Goal: Task Accomplishment & Management: Manage account settings

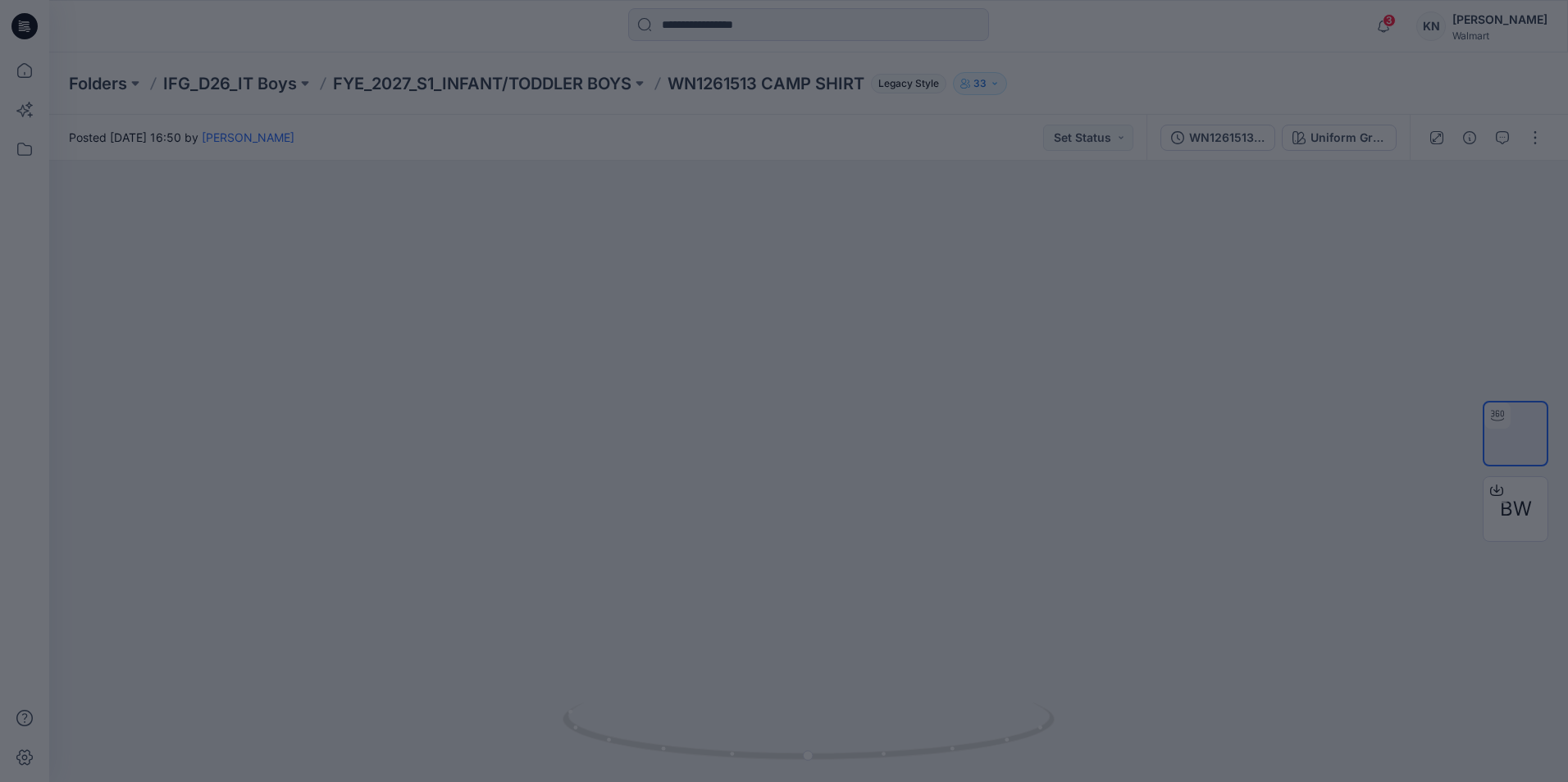
drag, startPoint x: 973, startPoint y: 136, endPoint x: 954, endPoint y: 141, distance: 19.6
click at [973, 135] on div at bounding box center [784, 391] width 1568 height 782
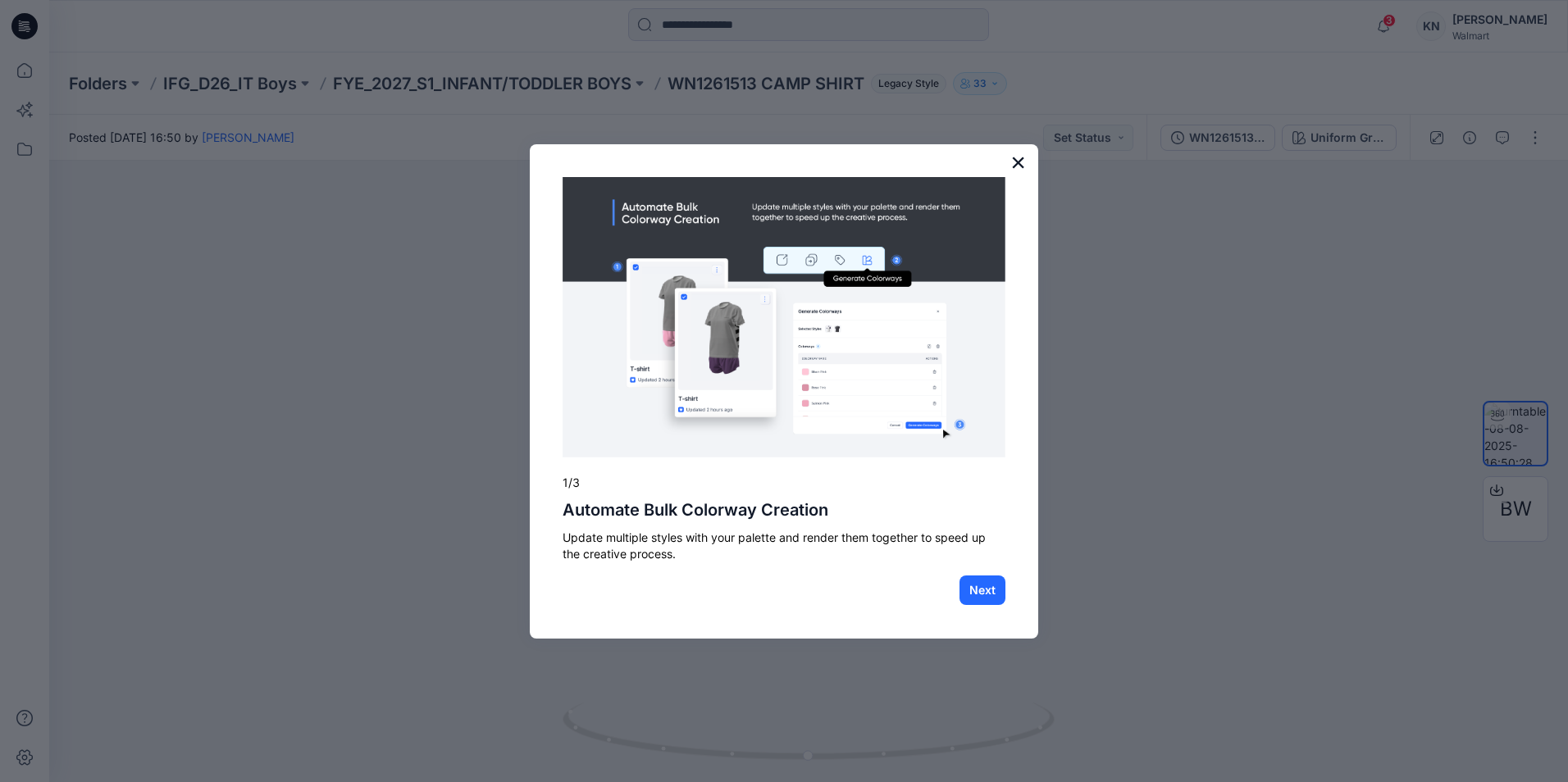
click at [1021, 163] on button "×" at bounding box center [1018, 162] width 16 height 26
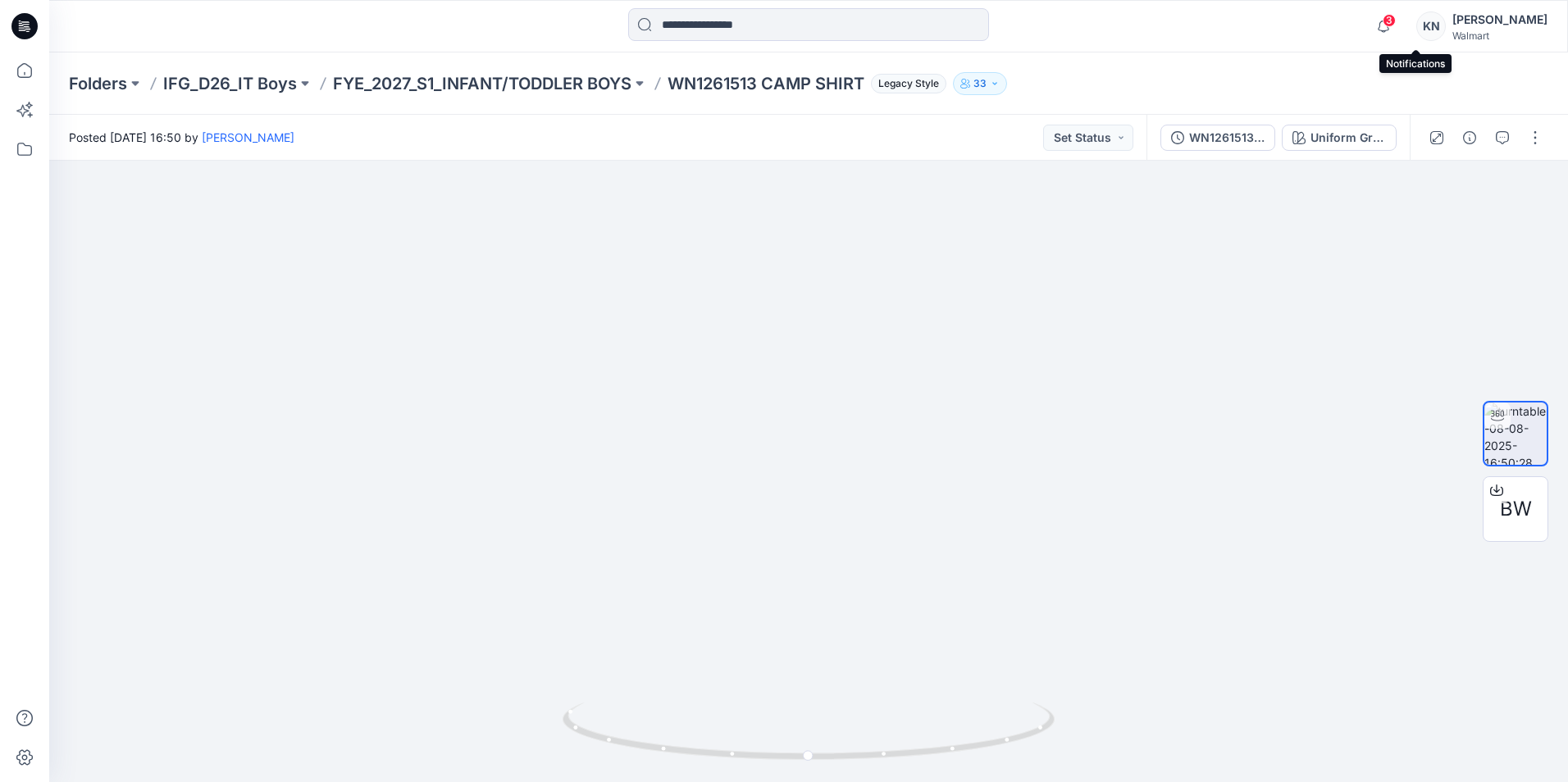
click at [1396, 17] on span "3" at bounding box center [1389, 21] width 13 height 13
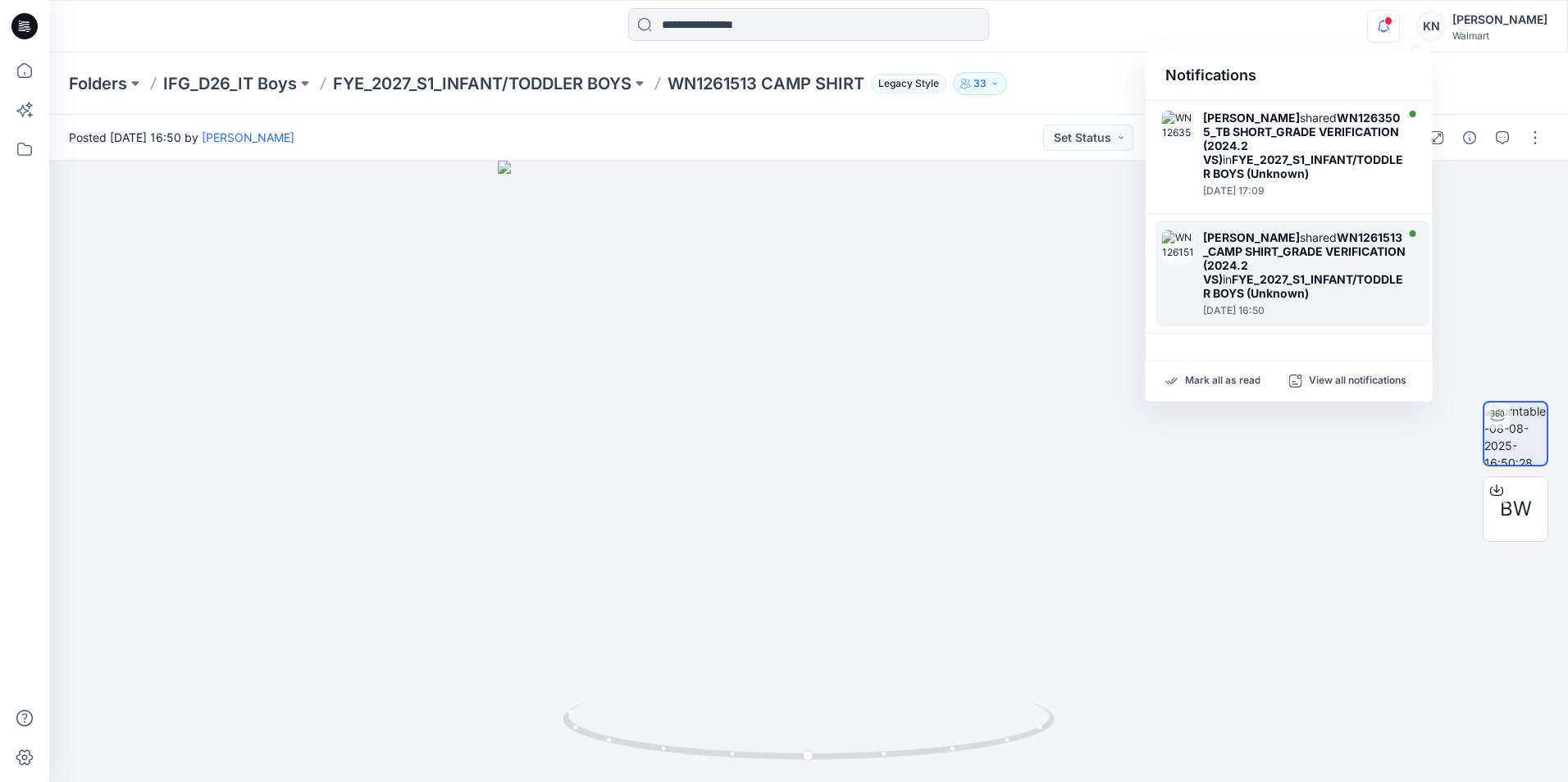
click at [1305, 244] on div "[PERSON_NAME] shared WN1261513_CAMP SHIRT_GRADE VERIFICATION (2024.2 VS) in FYE…" at bounding box center [1305, 265] width 203 height 69
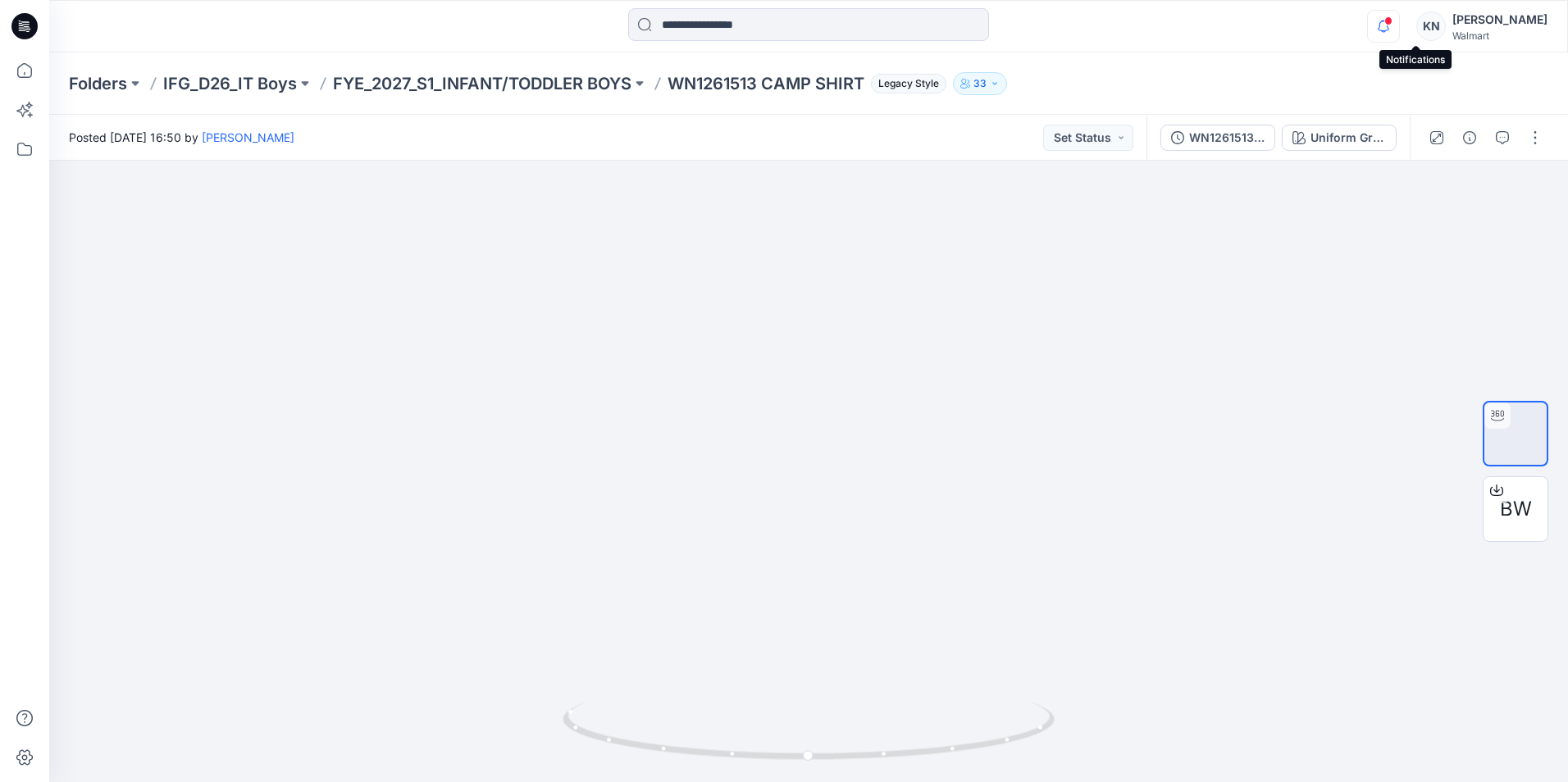
click at [1399, 35] on icon "button" at bounding box center [1384, 26] width 31 height 33
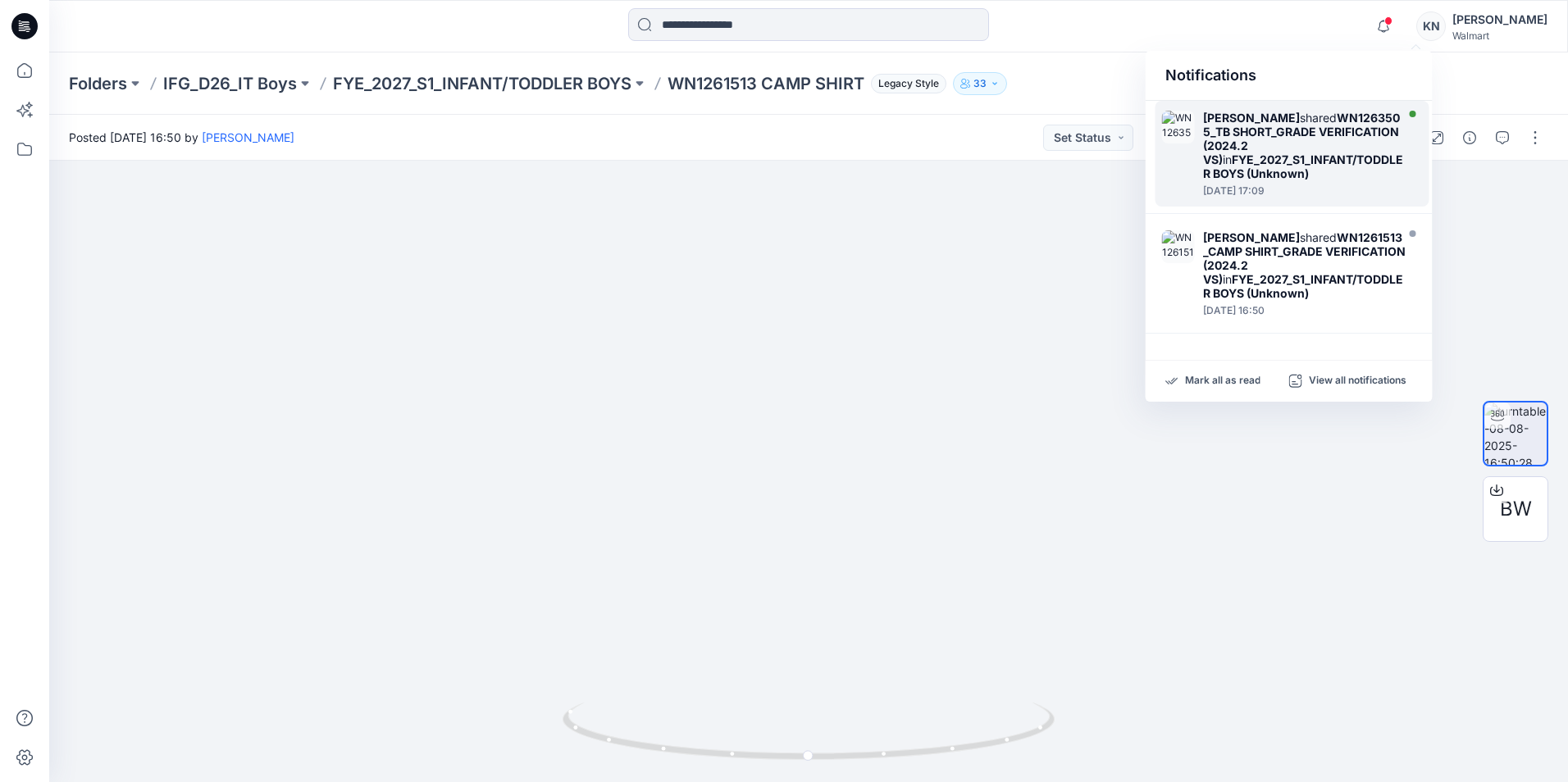
click at [1337, 146] on strong "WN1263505_TB SHORT_GRADE VERIFICATION (2024.2 VS)" at bounding box center [1302, 138] width 197 height 55
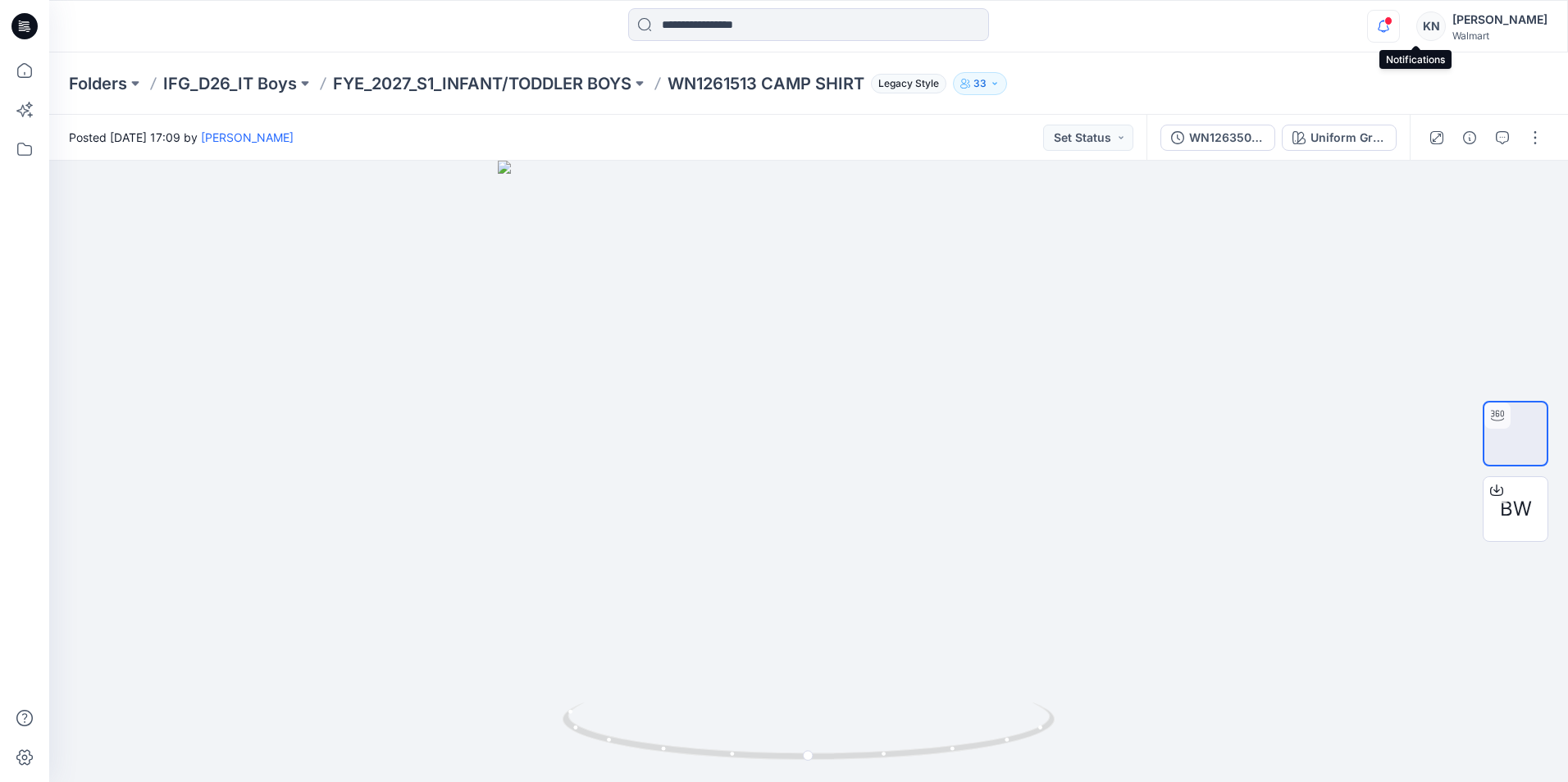
click at [1399, 23] on icon "button" at bounding box center [1384, 26] width 31 height 33
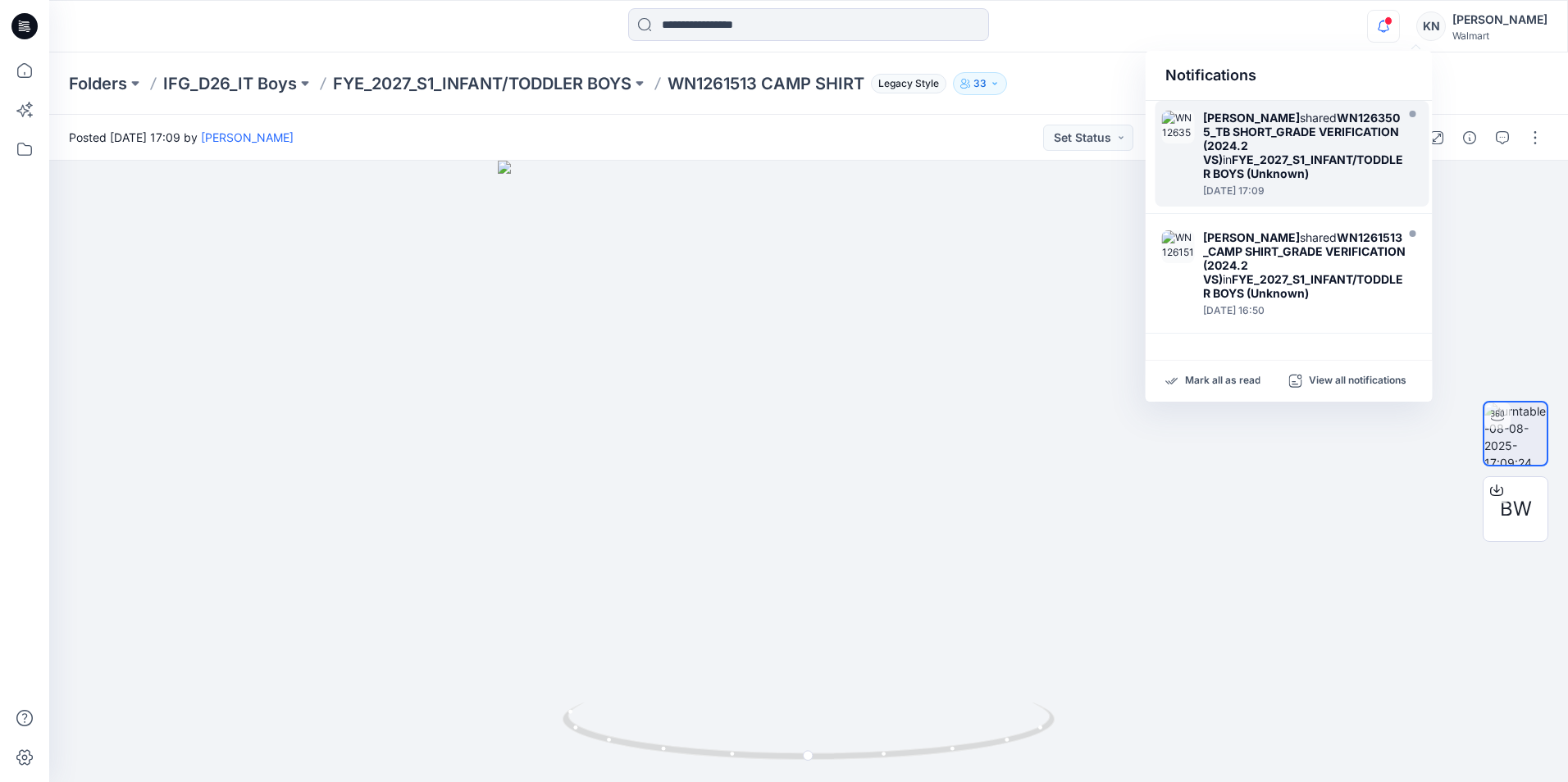
scroll to position [246, 0]
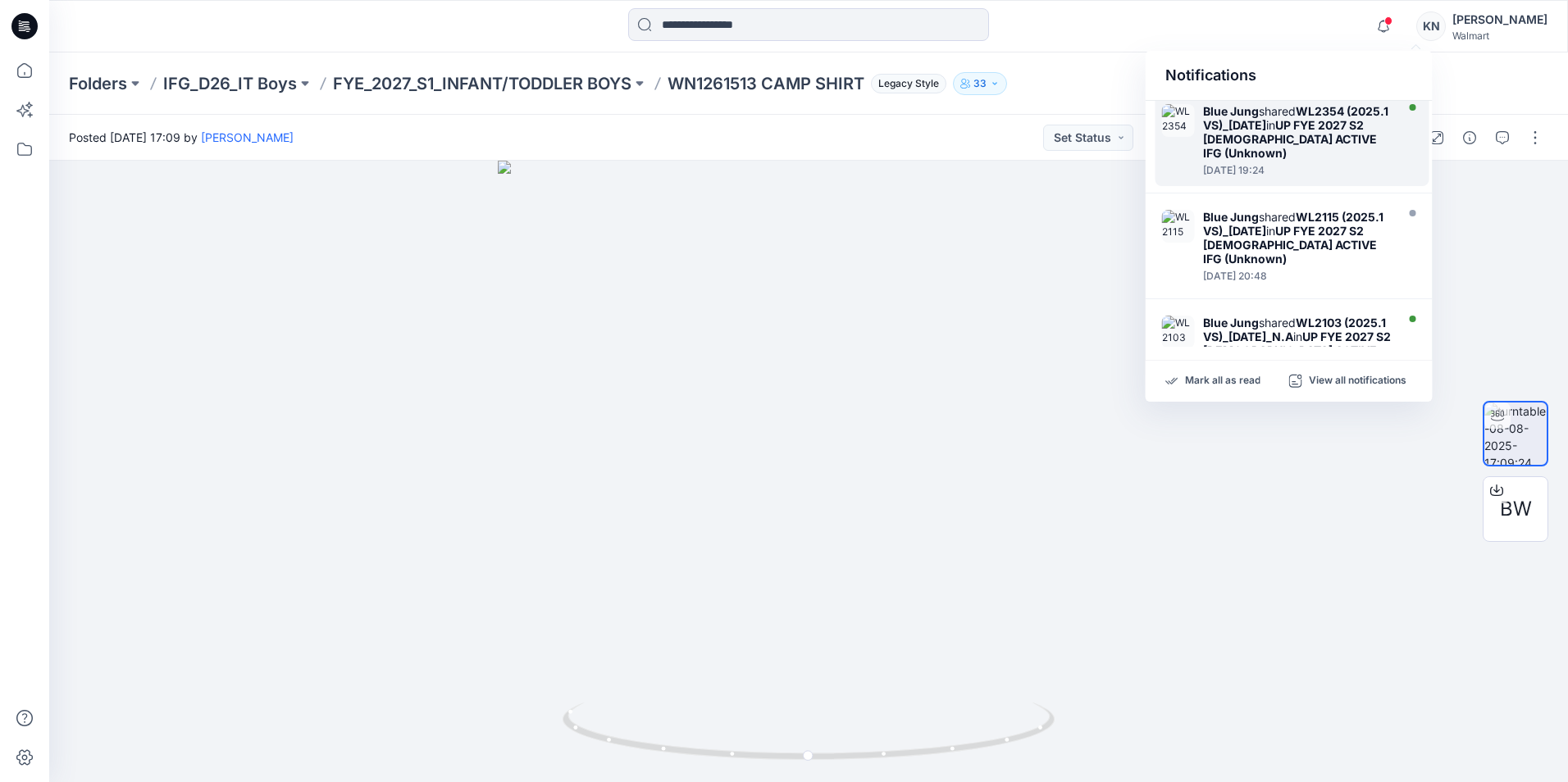
click at [1290, 155] on strong "UP FYE 2027 S2 [DEMOGRAPHIC_DATA] ACTIVE IFG (Unknown)" at bounding box center [1290, 139] width 174 height 42
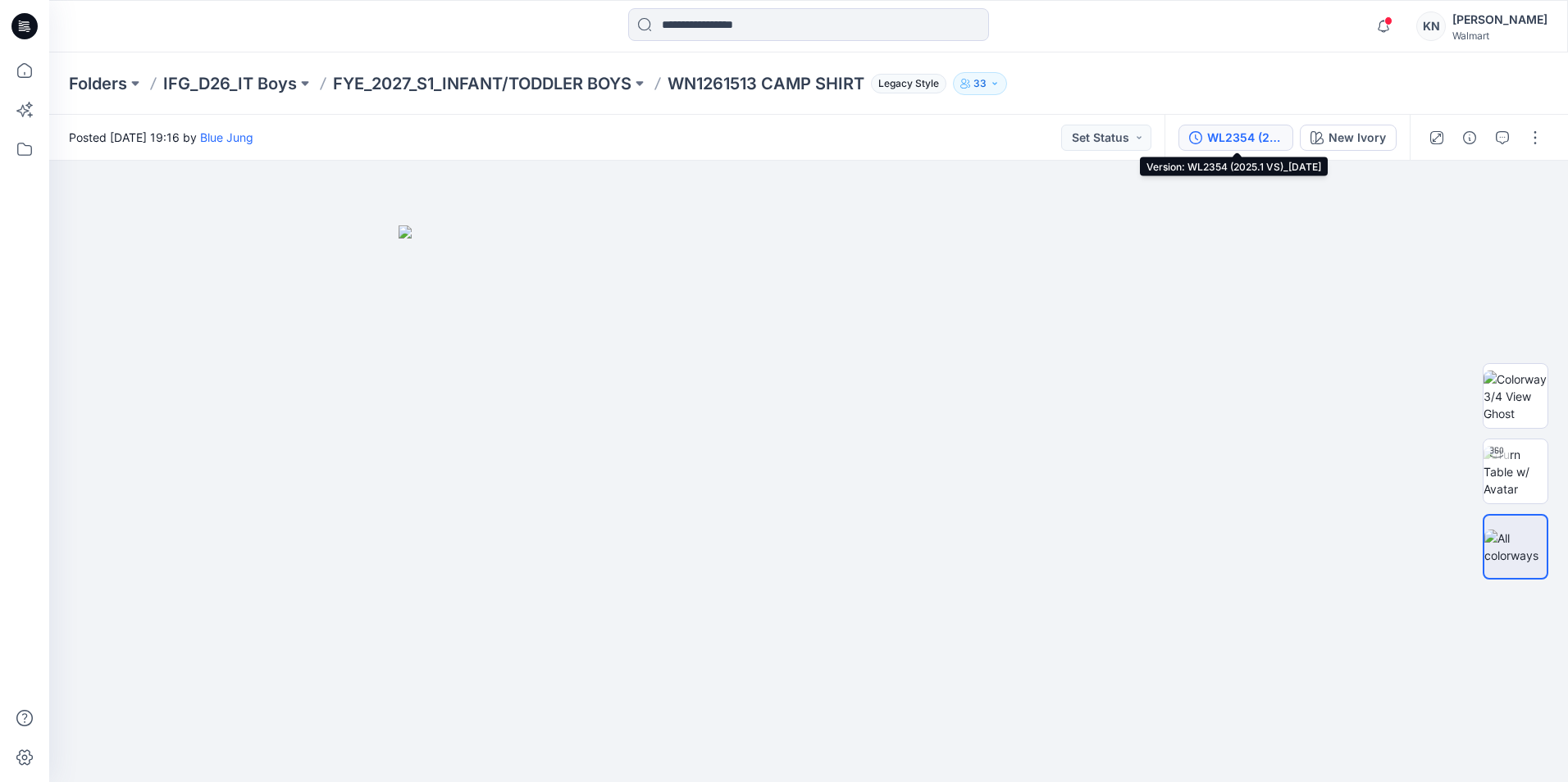
click at [1258, 136] on div "WL2354 (2025.1 VS)_[DATE]" at bounding box center [1245, 138] width 75 height 18
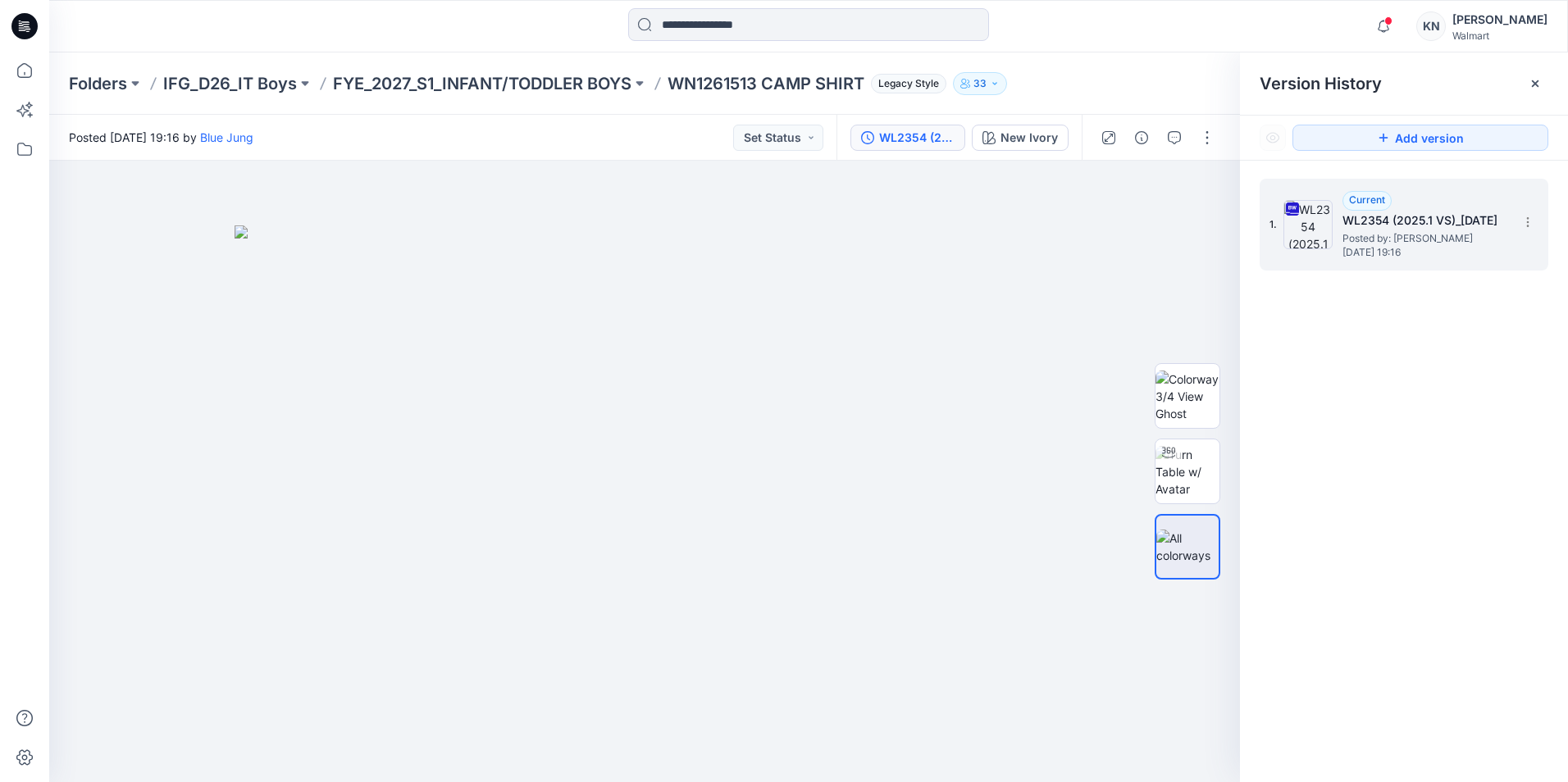
click at [1384, 236] on span "Posted by: [PERSON_NAME]" at bounding box center [1425, 239] width 164 height 17
click at [1520, 223] on section at bounding box center [1527, 222] width 26 height 26
click at [1399, 24] on icon "button" at bounding box center [1384, 26] width 31 height 33
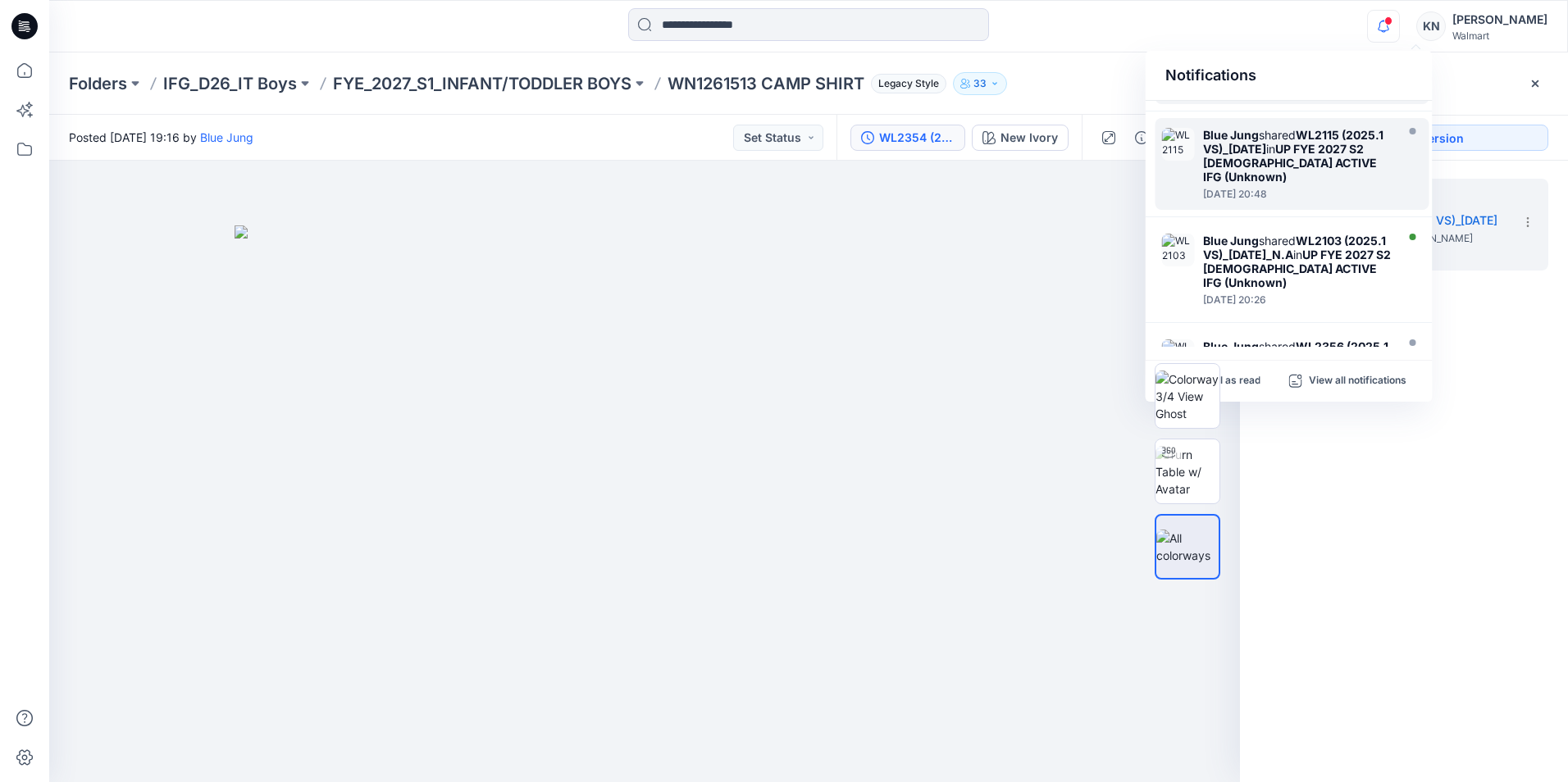
scroll to position [410, 0]
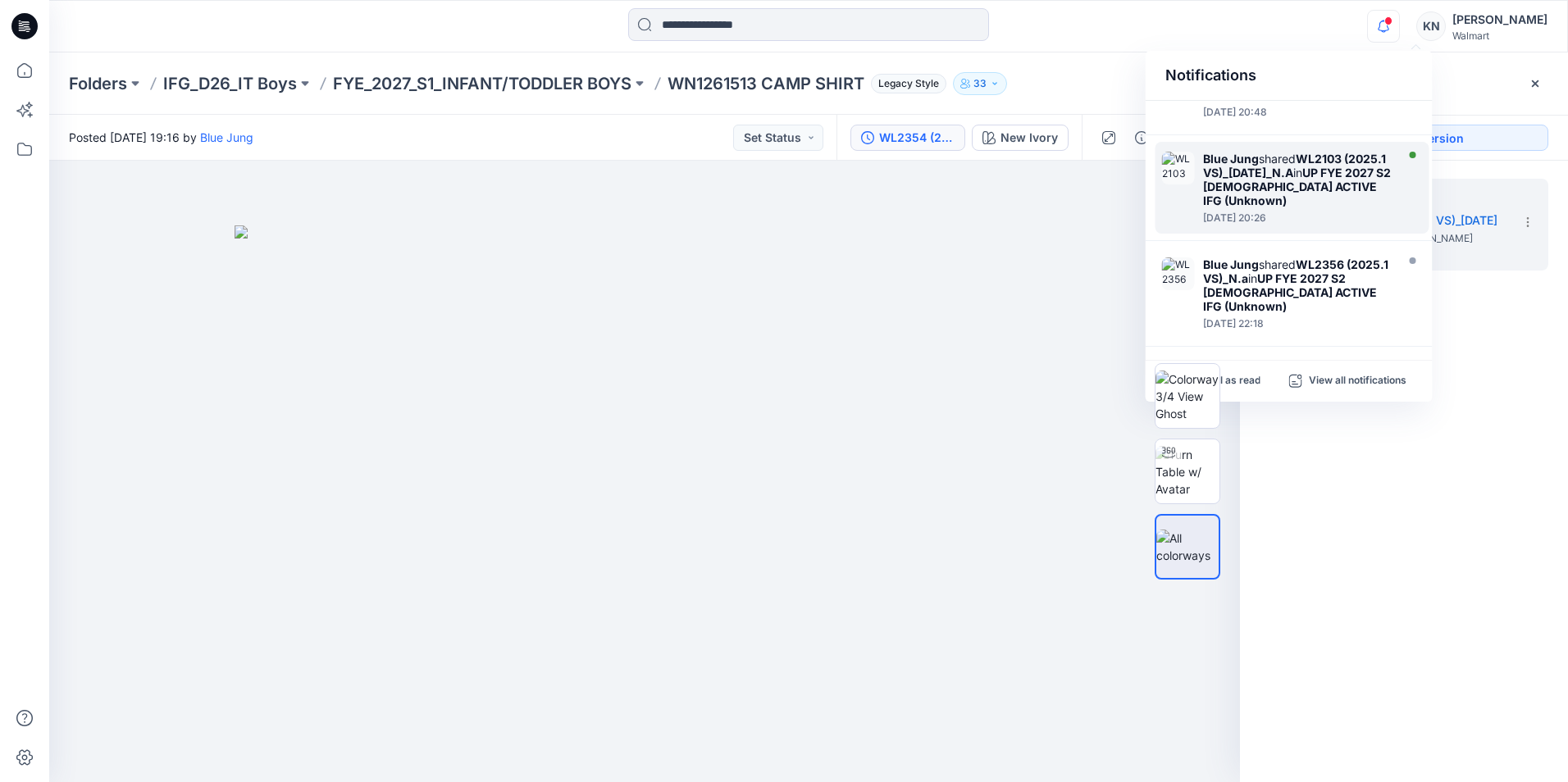
click at [1304, 179] on strong "WL2103 (2025.1 VS)_[DATE]_N.A" at bounding box center [1294, 165] width 183 height 28
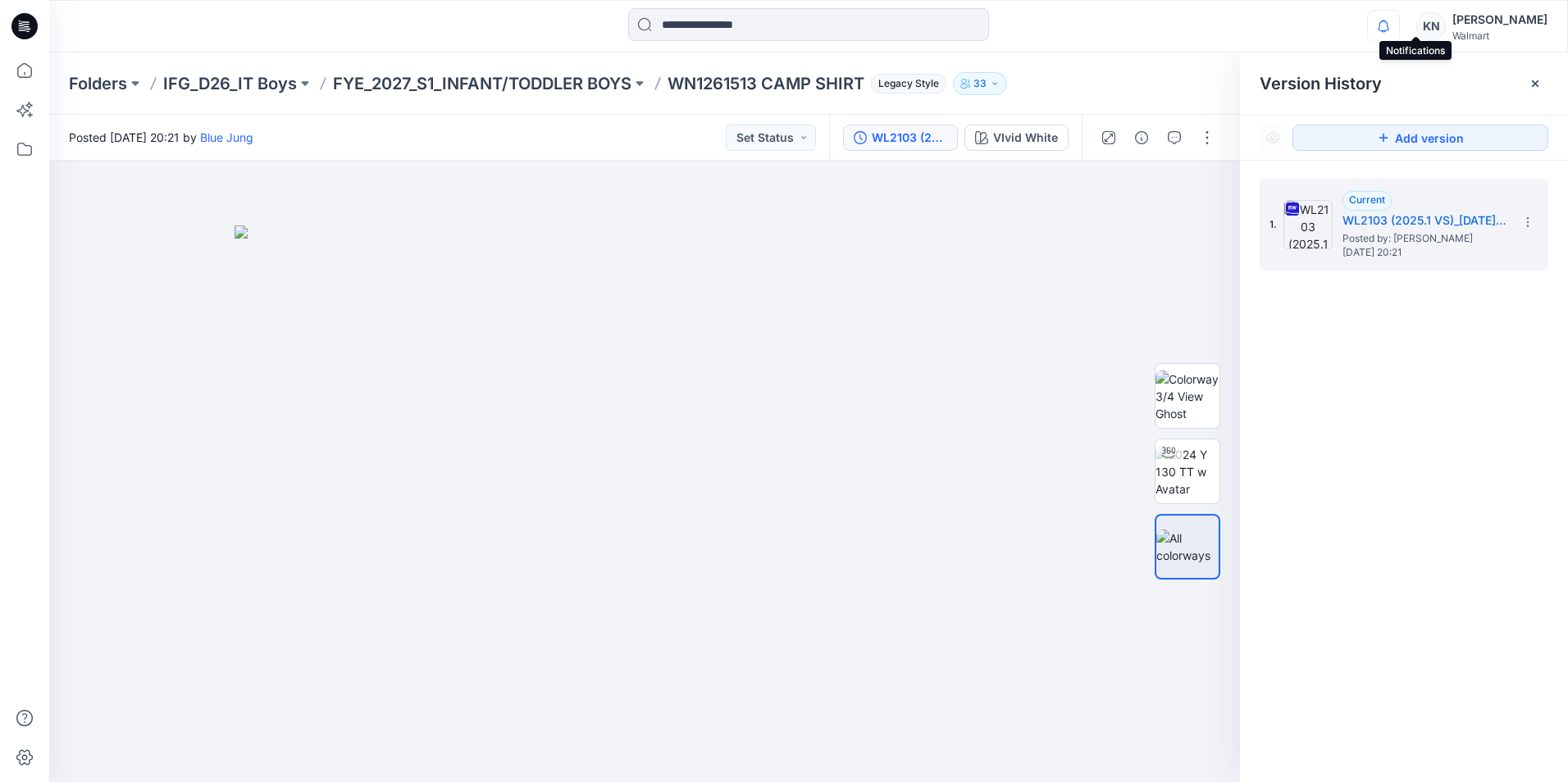
click at [1399, 22] on icon "button" at bounding box center [1384, 26] width 31 height 33
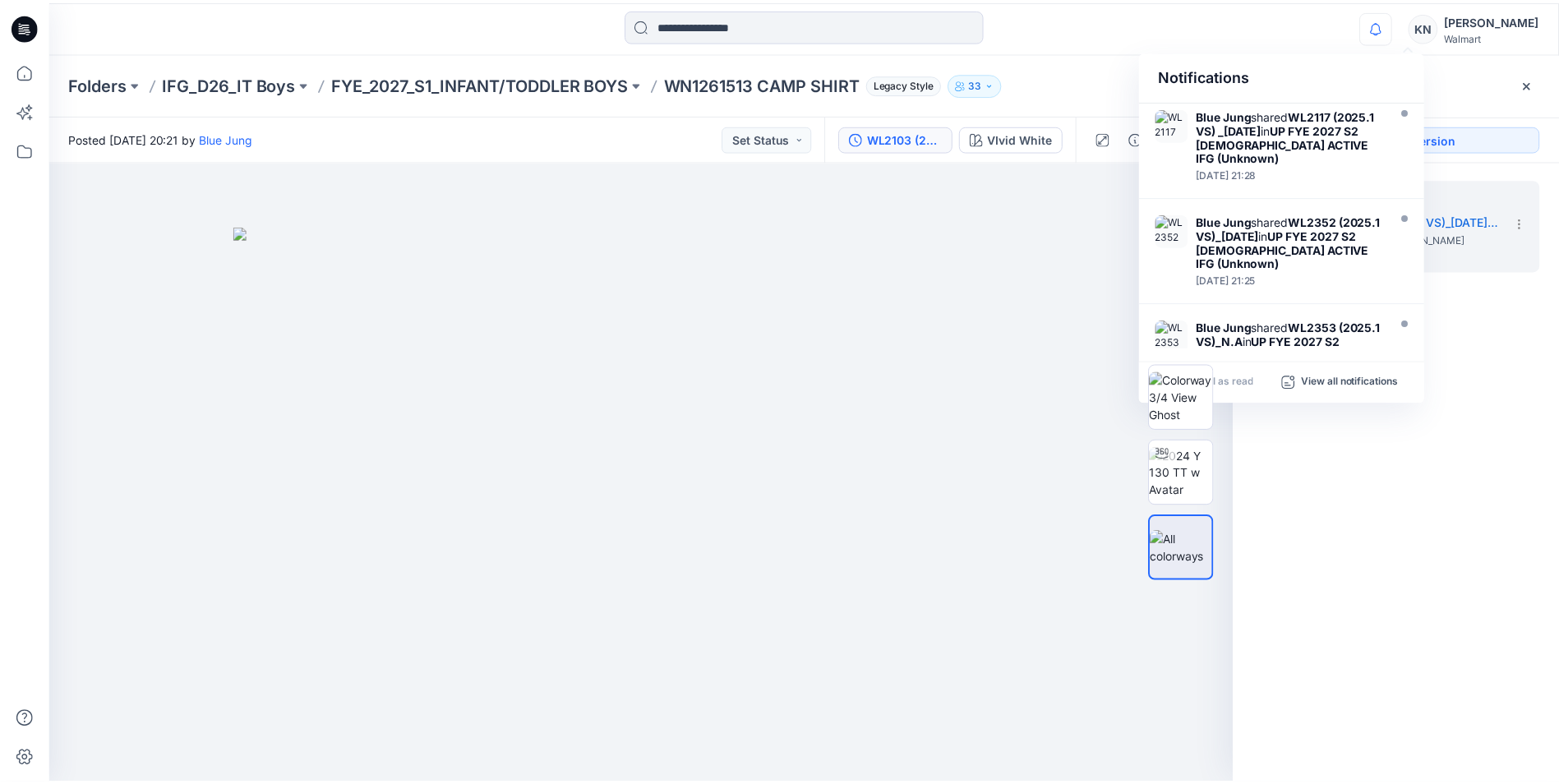
scroll to position [855, 0]
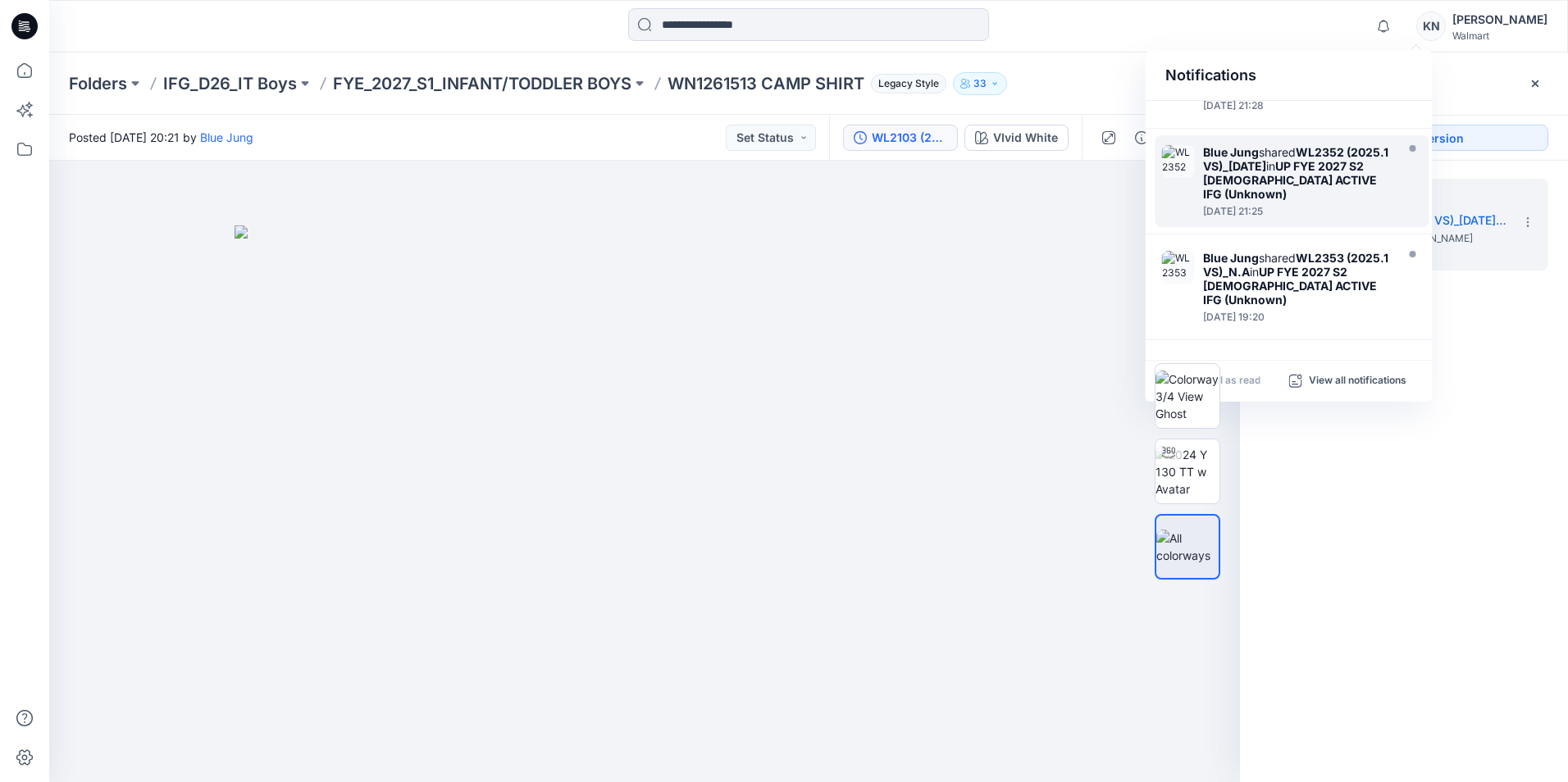
click at [1267, 169] on strong "WL2352 (2025.1 VS)_[DATE]" at bounding box center [1296, 160] width 185 height 28
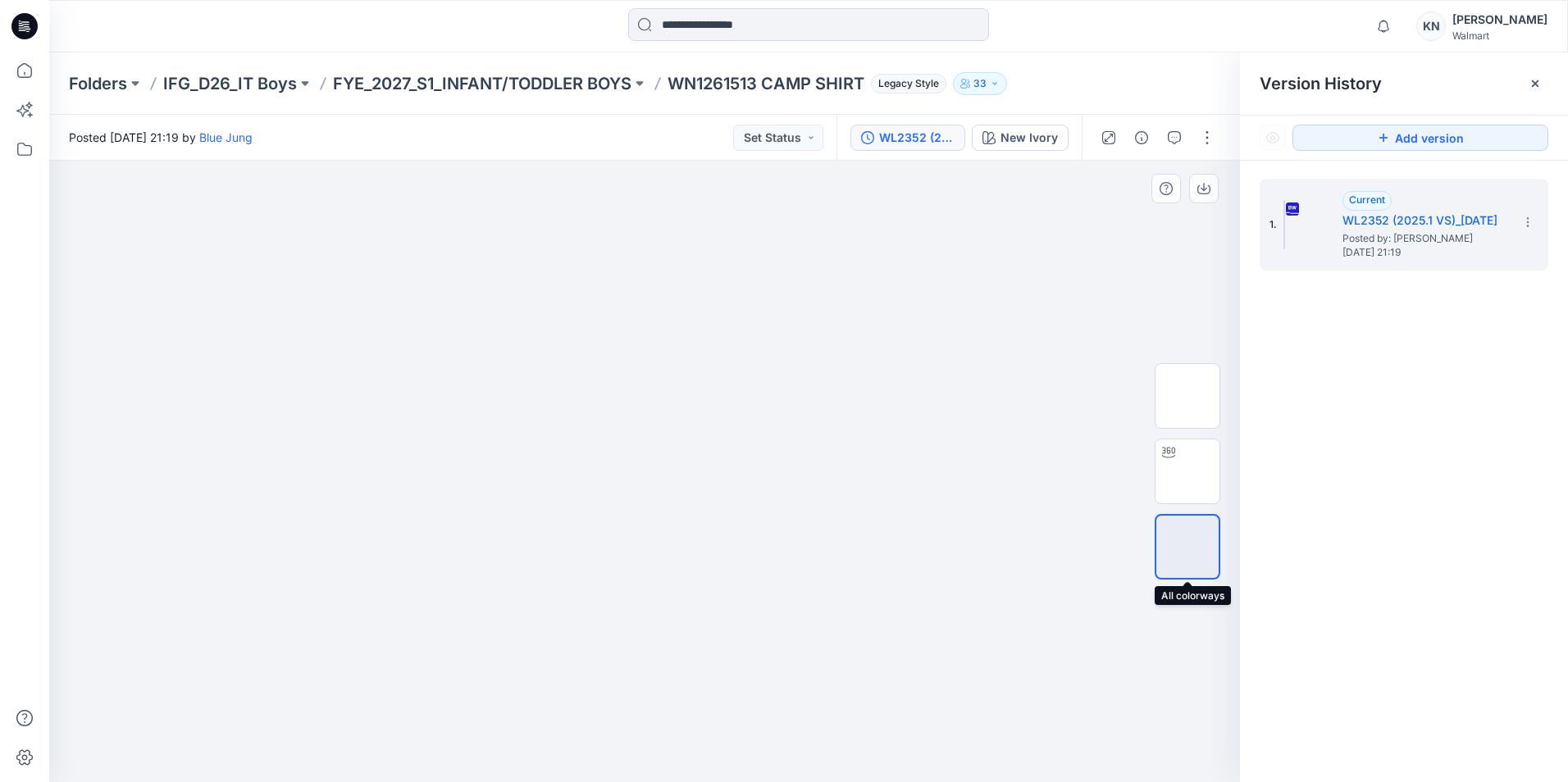
click at [1188, 547] on img at bounding box center [1188, 547] width 0 height 0
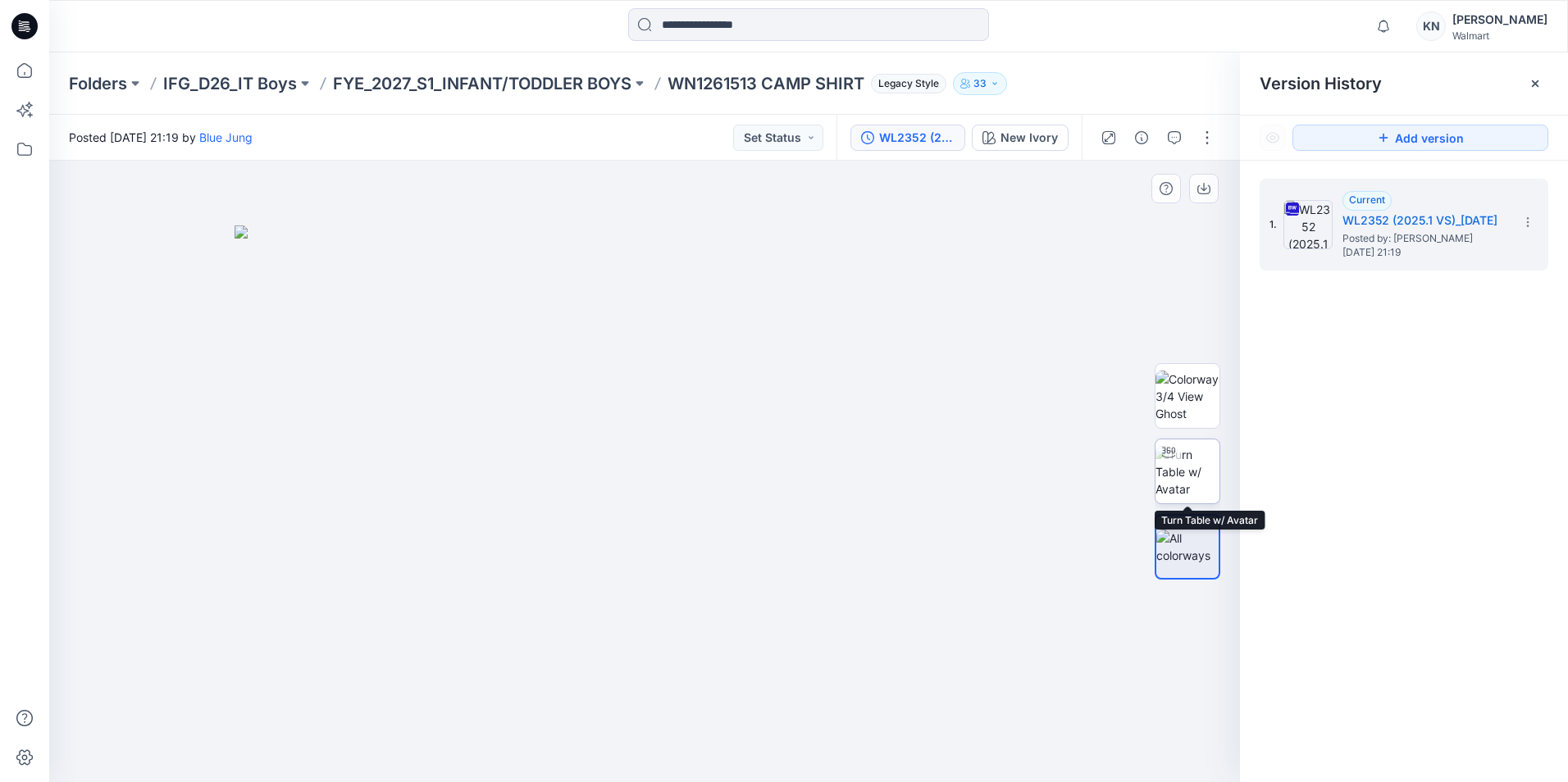
click at [1193, 465] on img at bounding box center [1187, 472] width 64 height 51
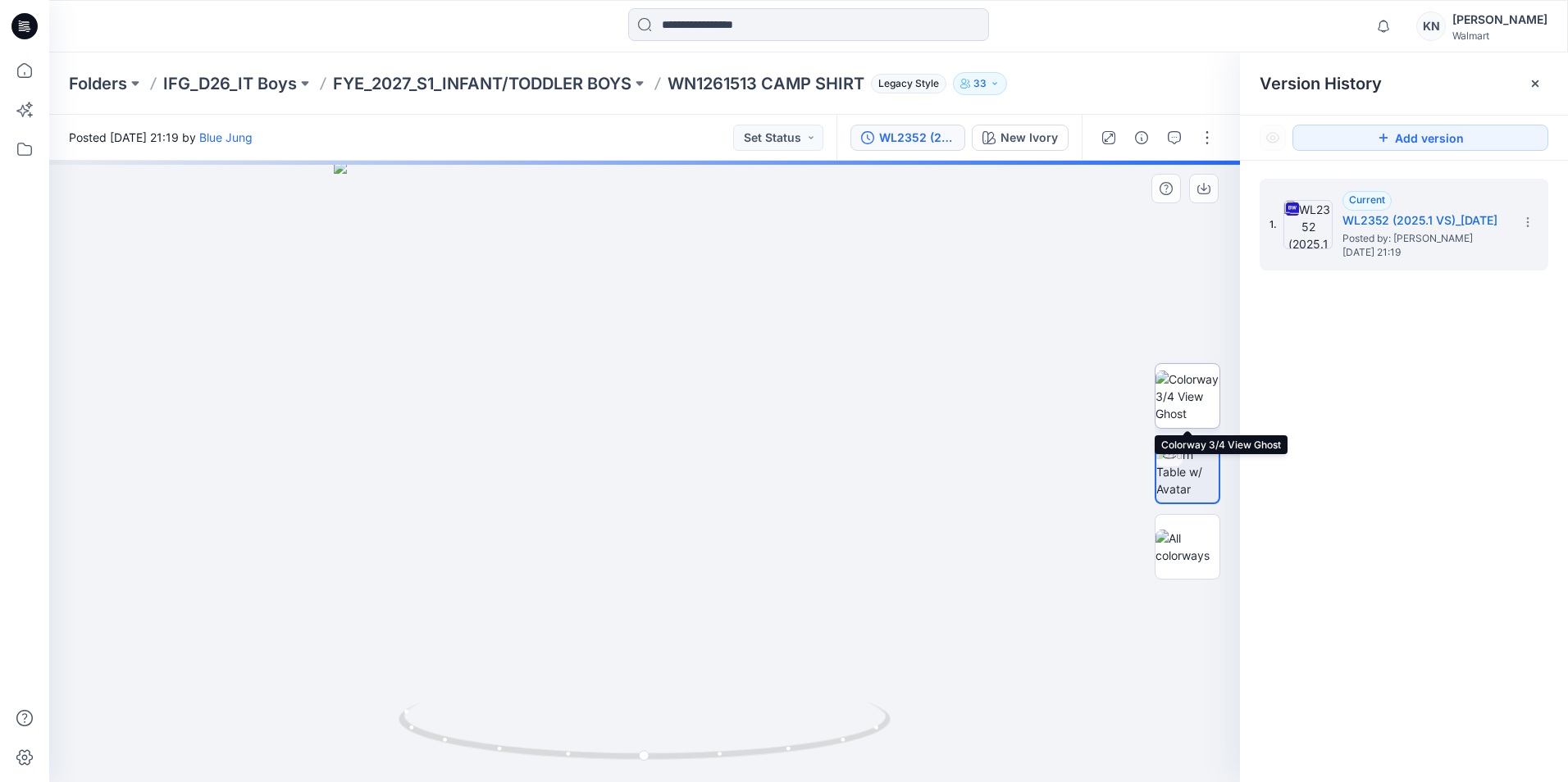
click at [1203, 391] on img at bounding box center [1187, 396] width 64 height 51
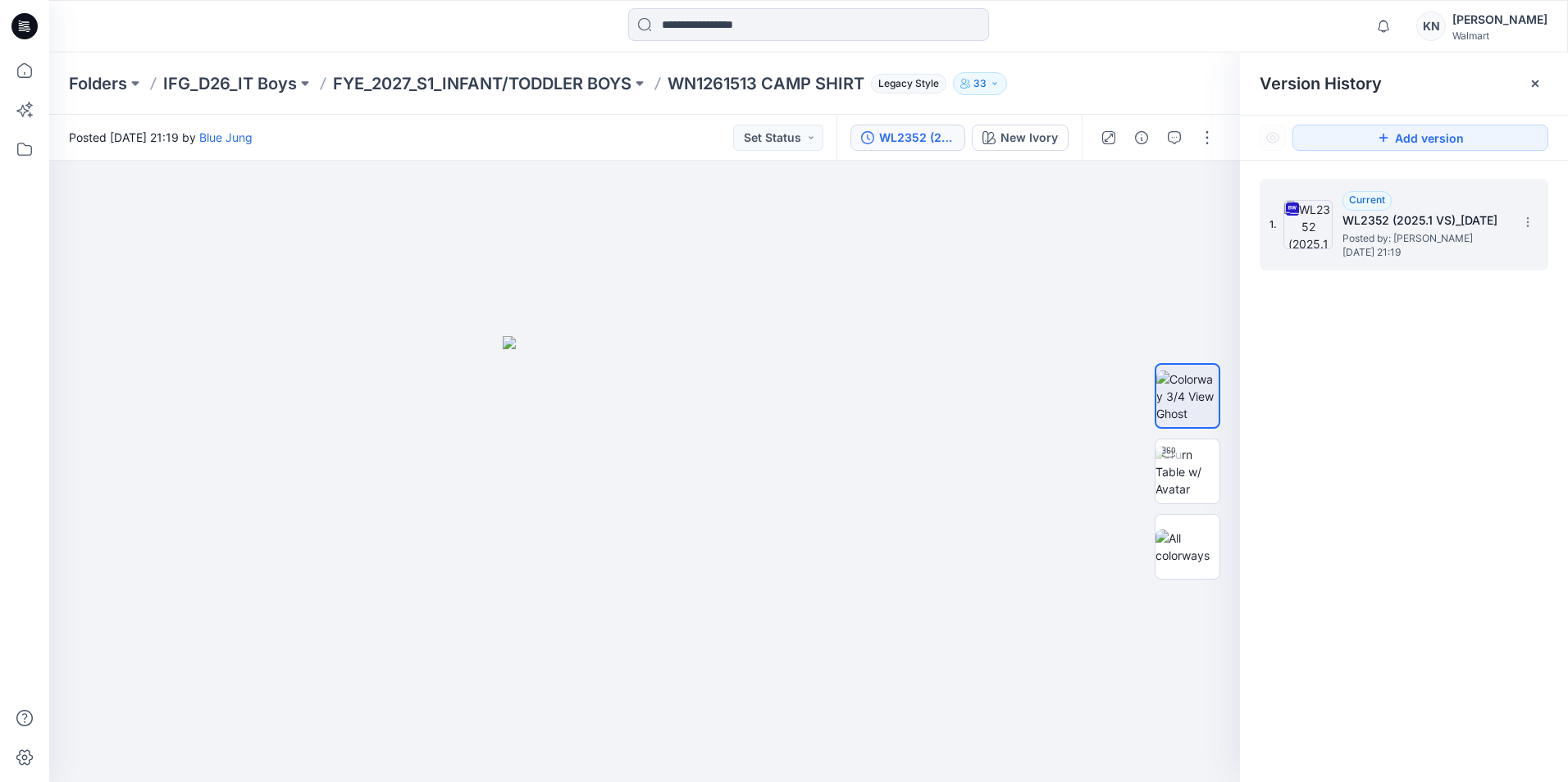
click at [1407, 237] on span "Posted by: [PERSON_NAME]" at bounding box center [1425, 239] width 164 height 17
click at [25, 73] on icon at bounding box center [24, 74] width 1 height 3
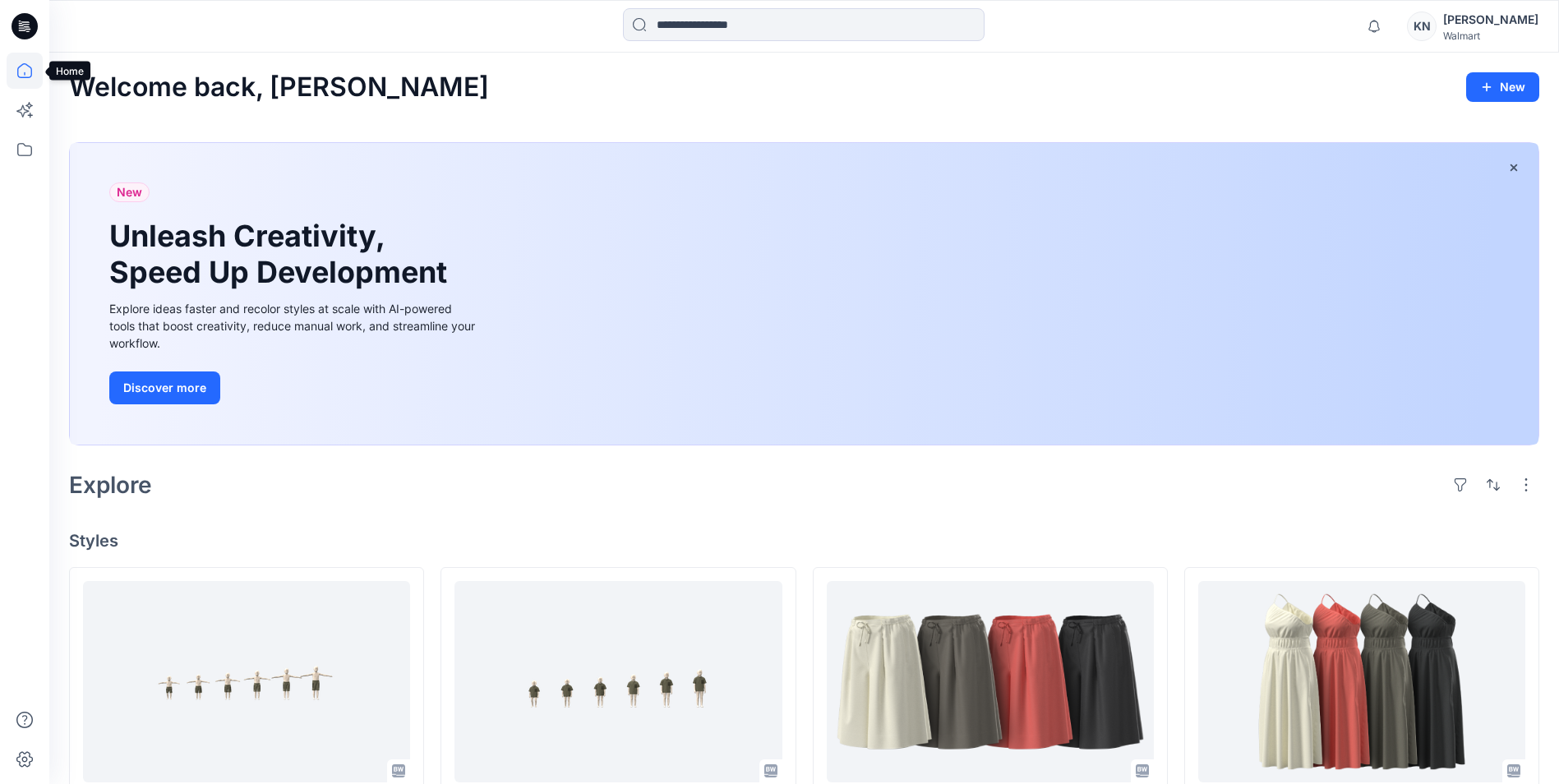
click at [25, 71] on icon at bounding box center [25, 70] width 36 height 36
click at [21, 157] on icon at bounding box center [25, 150] width 36 height 36
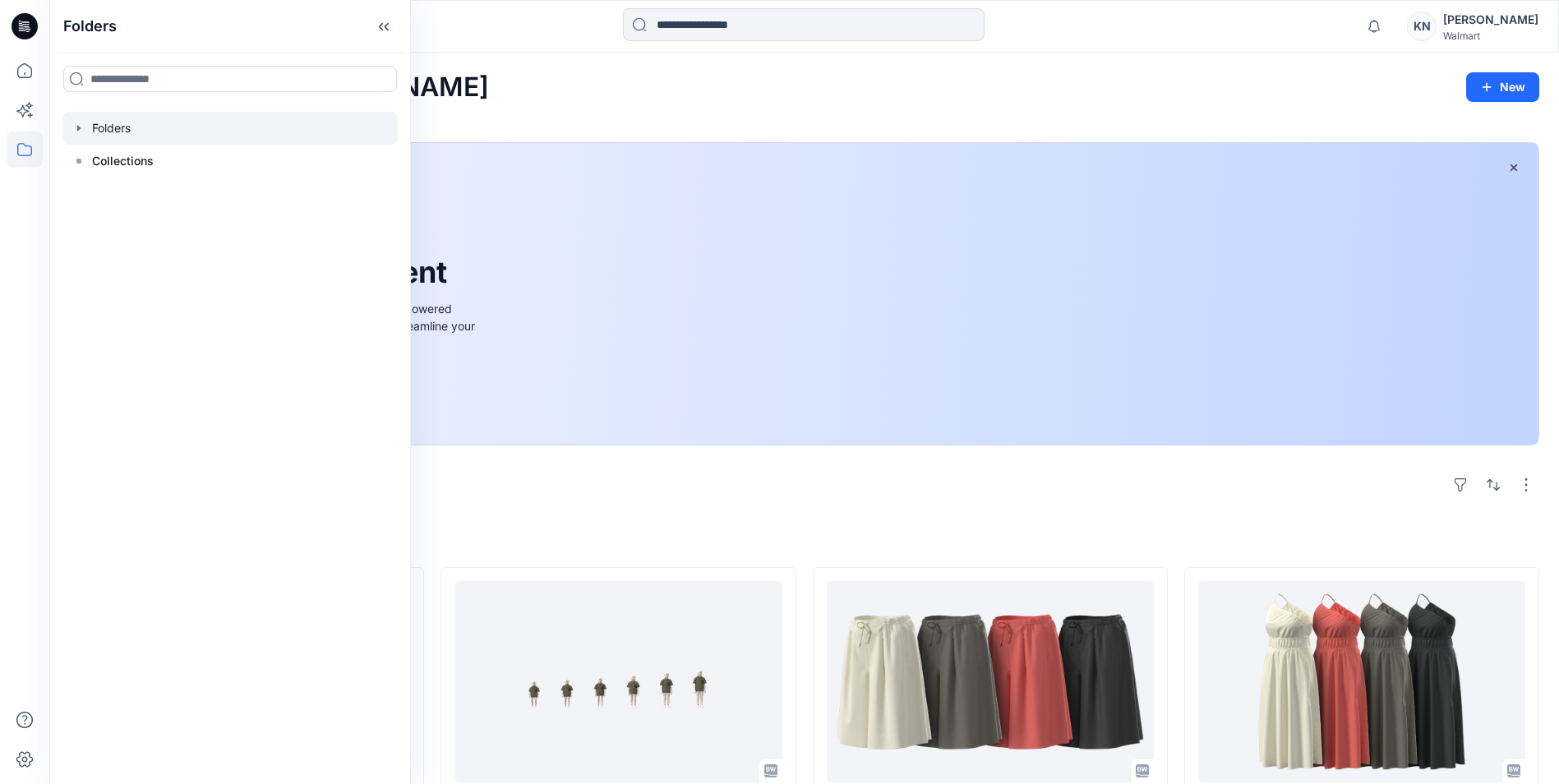
click at [120, 128] on div at bounding box center [230, 128] width 336 height 33
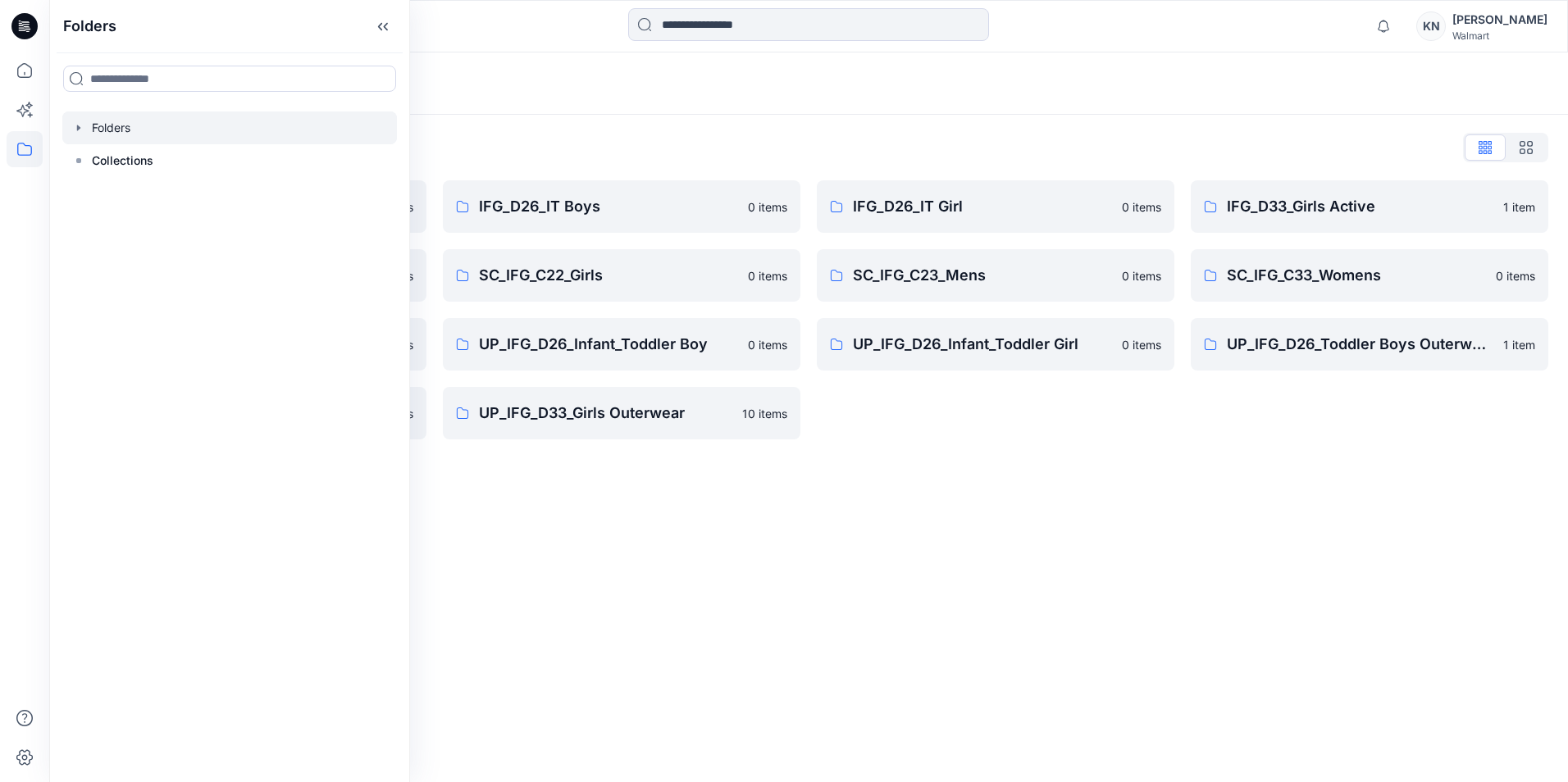
click at [693, 571] on div "Folders Folders List IFG D33 S3 FYE2021 0 items SC_IFG_C22_Boys 0 items UP_IFG …" at bounding box center [809, 417] width 1519 height 730
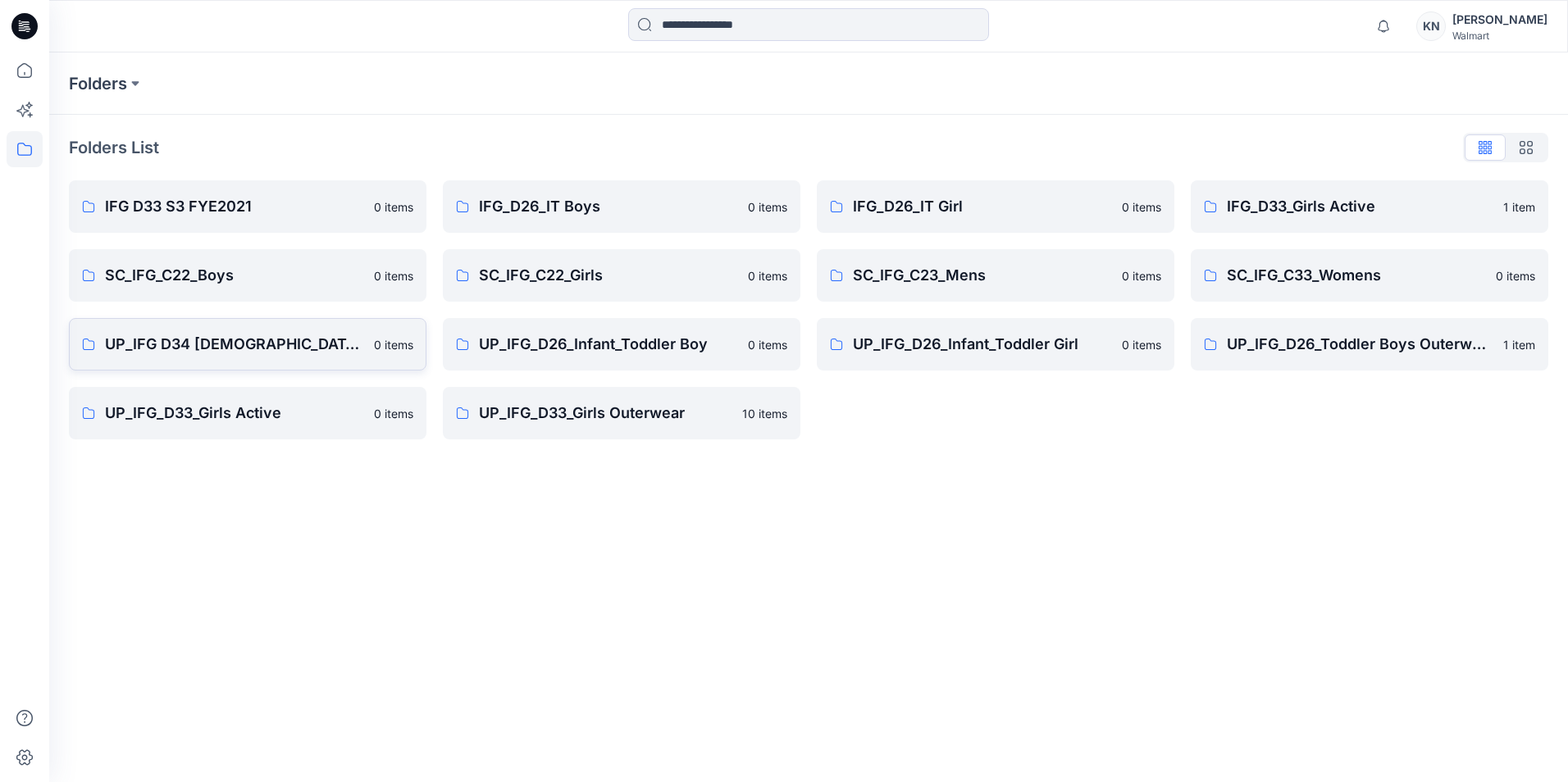
click at [274, 351] on p "UP_IFG D34 [DEMOGRAPHIC_DATA] Active" at bounding box center [234, 345] width 259 height 23
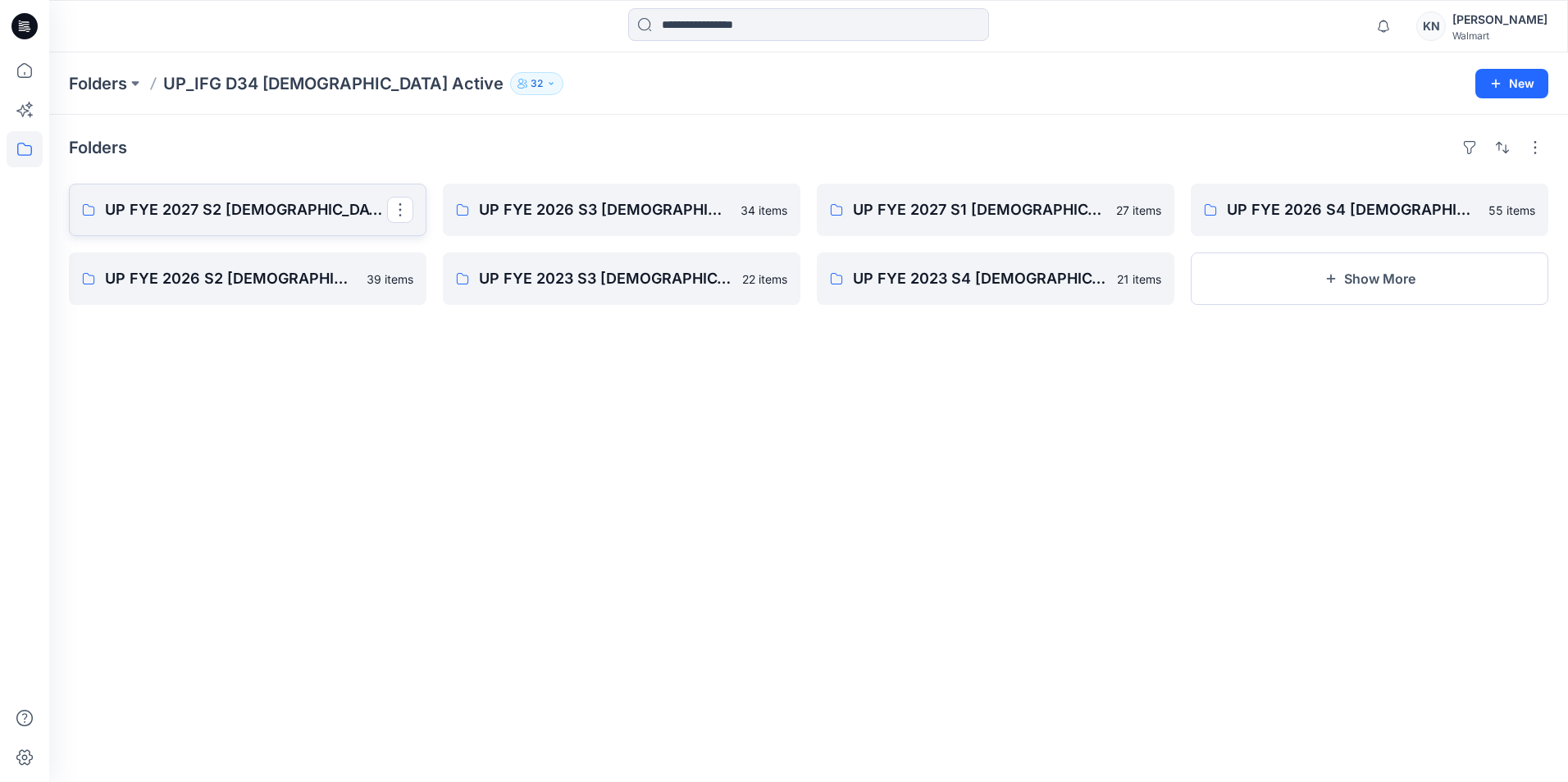
click at [338, 198] on link "UP FYE 2027 S2 [DEMOGRAPHIC_DATA] ACTIVE IFG" at bounding box center [247, 209] width 357 height 52
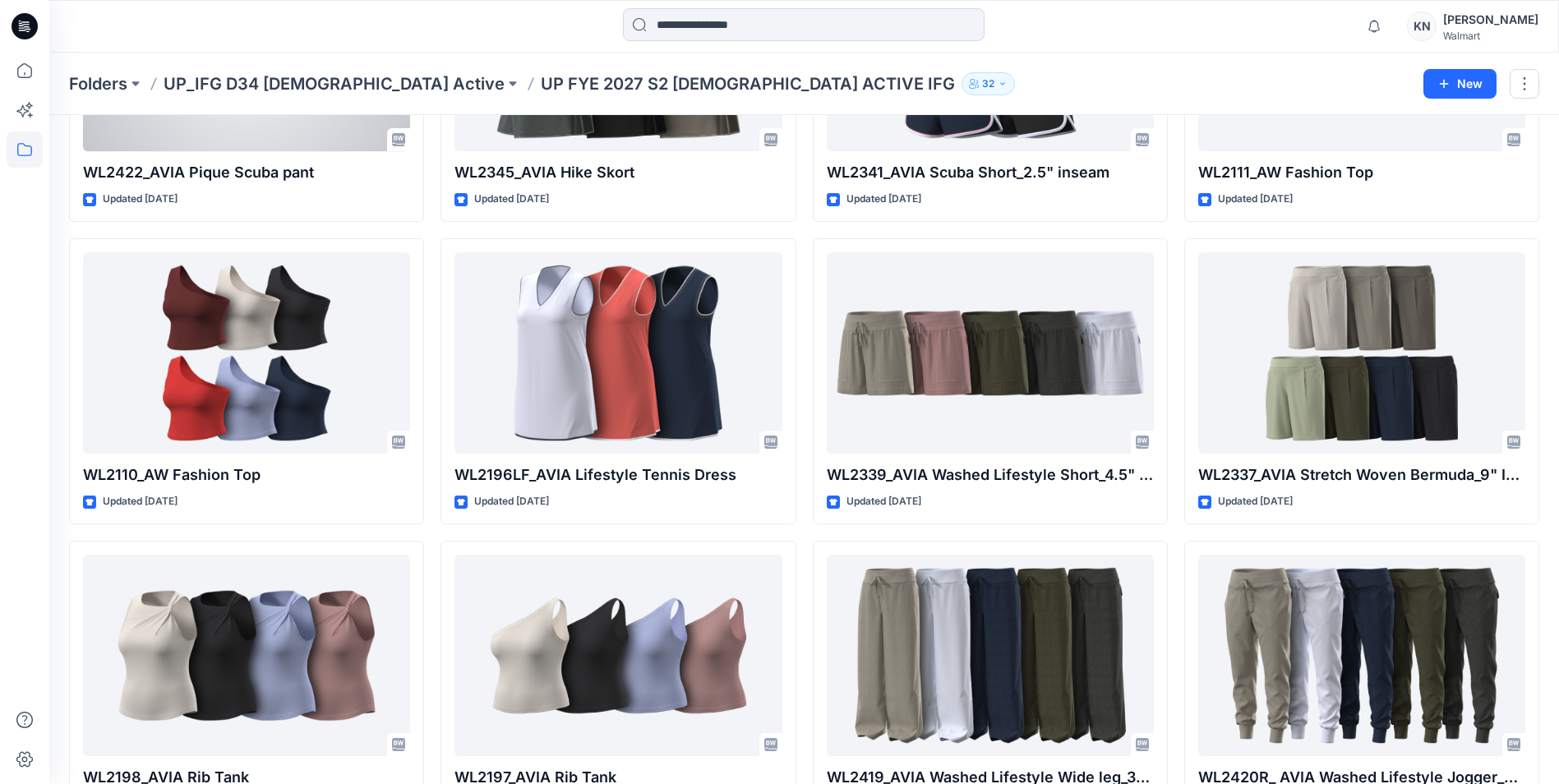
scroll to position [2099, 0]
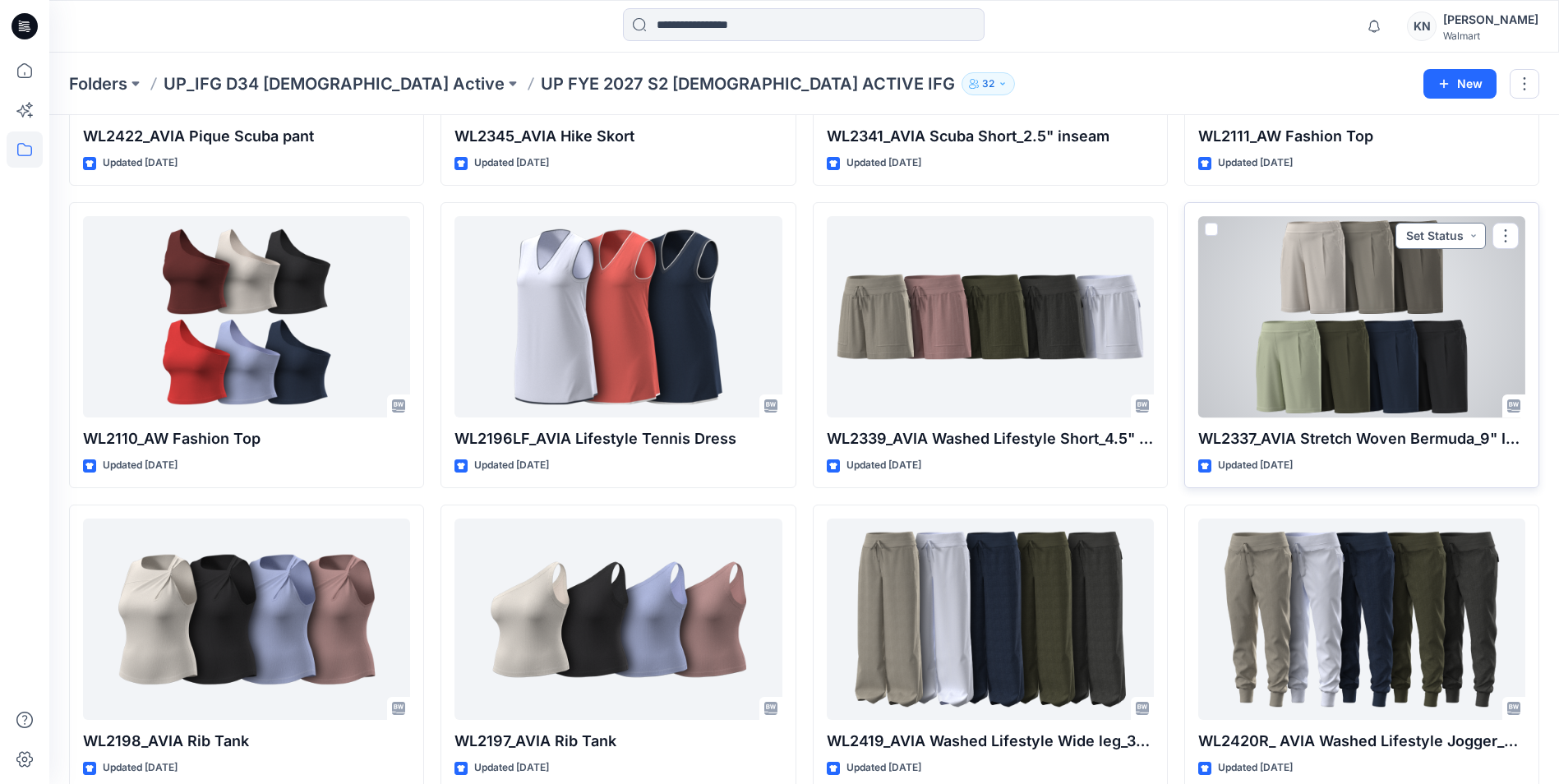
click at [1478, 234] on button "Set Status" at bounding box center [1440, 236] width 90 height 27
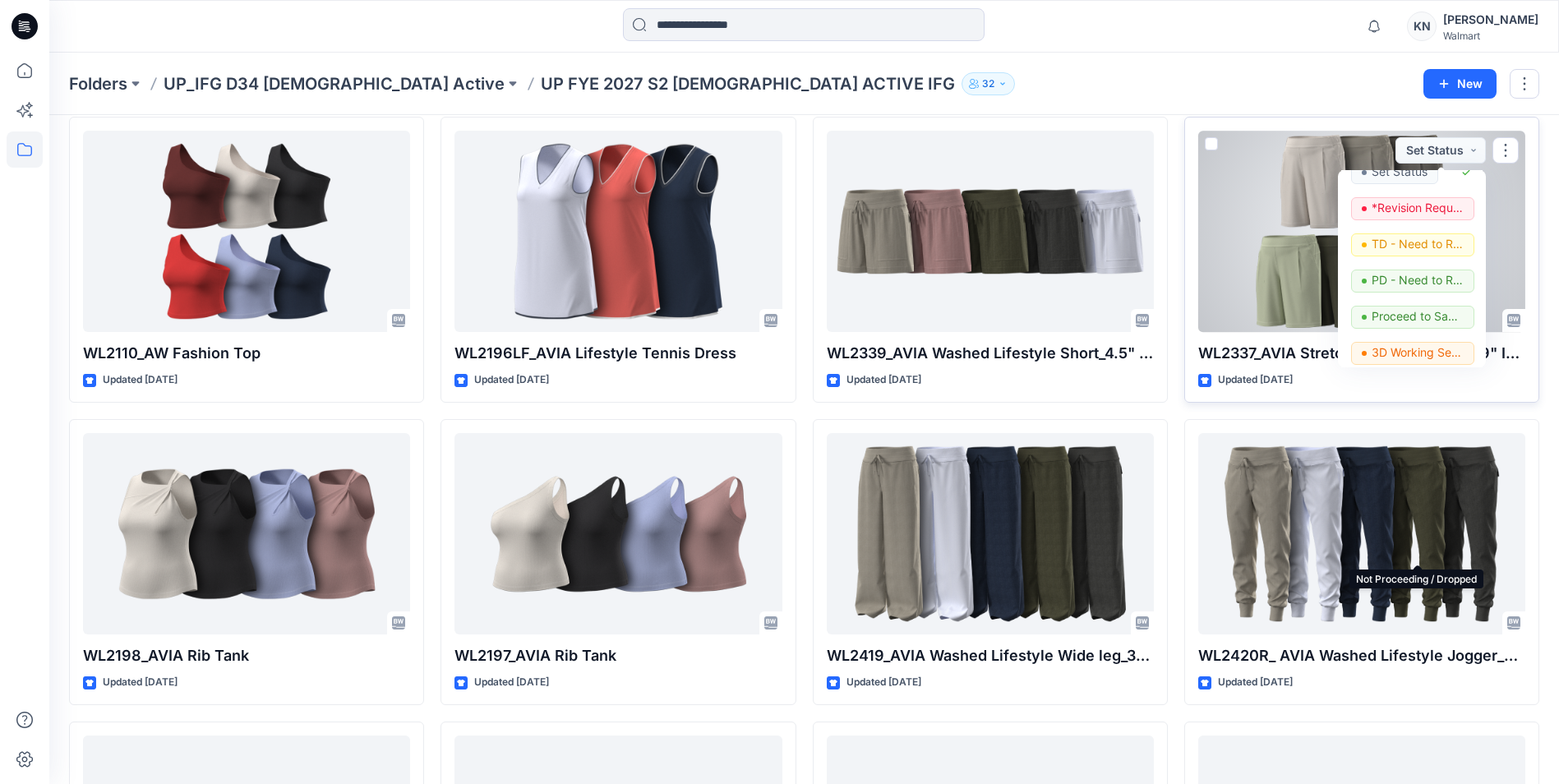
scroll to position [0, 0]
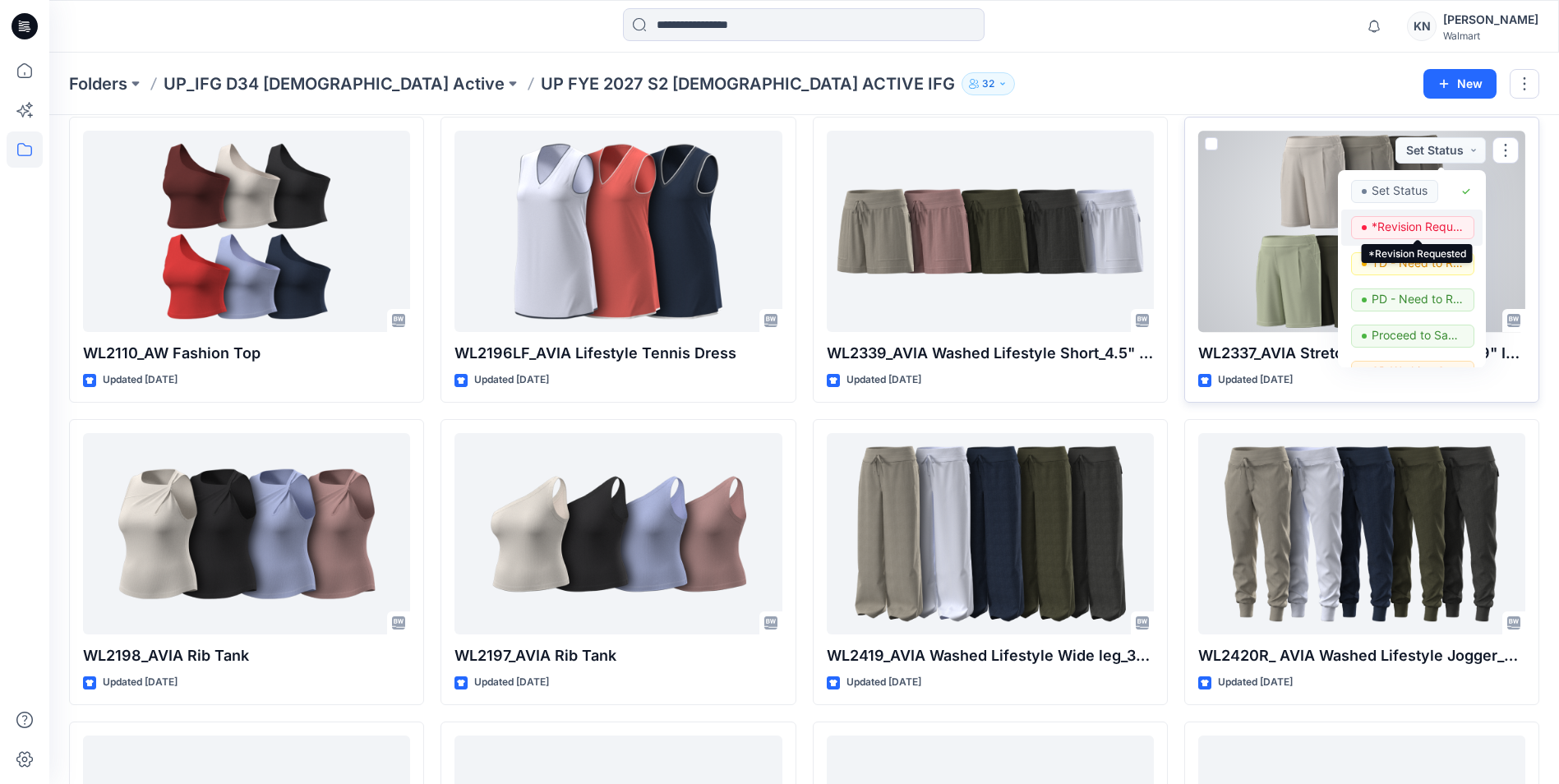
click at [1436, 224] on p "*Revision Requested" at bounding box center [1417, 227] width 92 height 22
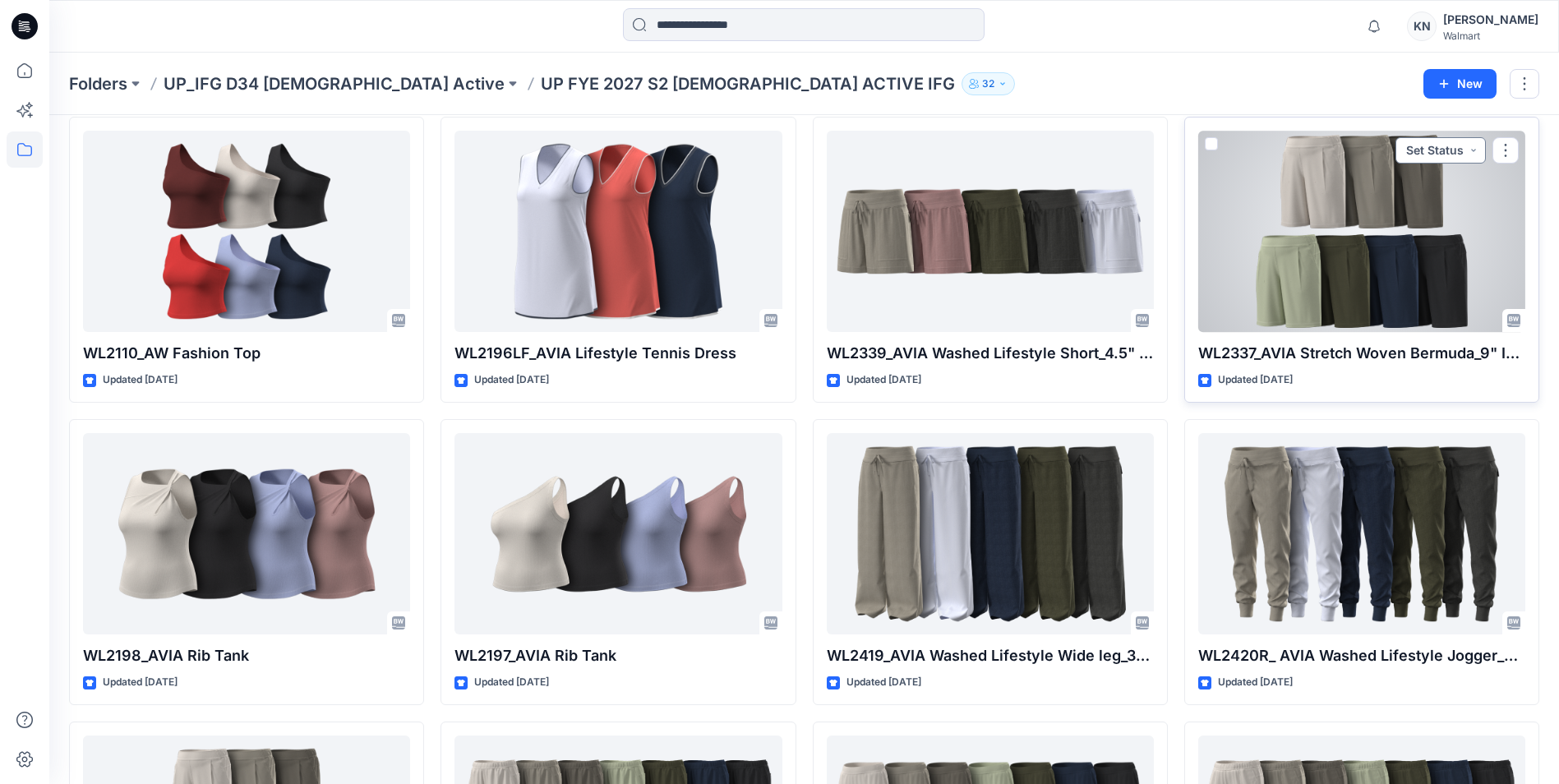
click at [1425, 151] on button "Set Status" at bounding box center [1440, 151] width 90 height 27
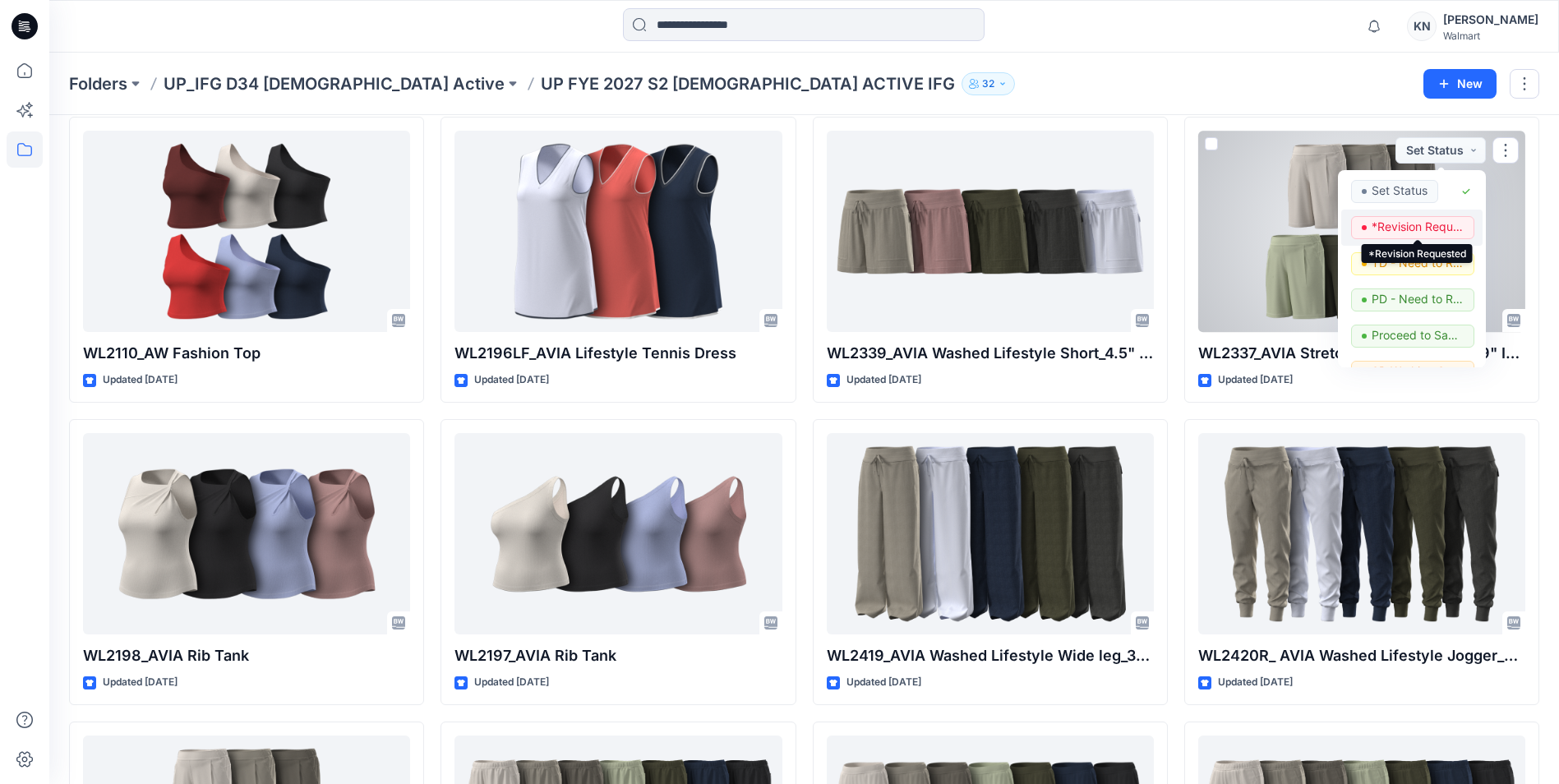
click at [1397, 220] on p "*Revision Requested" at bounding box center [1417, 227] width 92 height 22
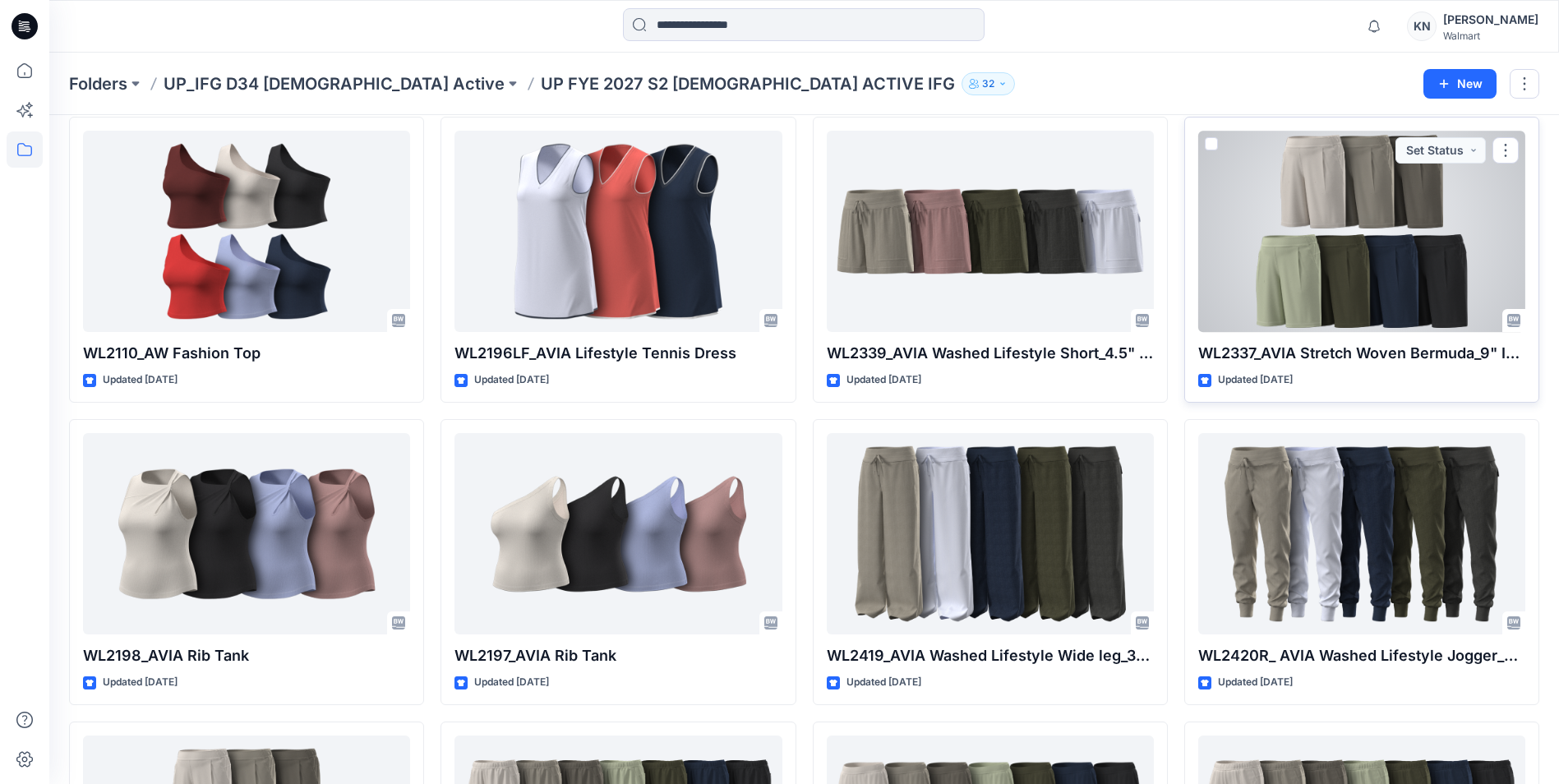
click at [1299, 296] on div at bounding box center [1362, 231] width 327 height 201
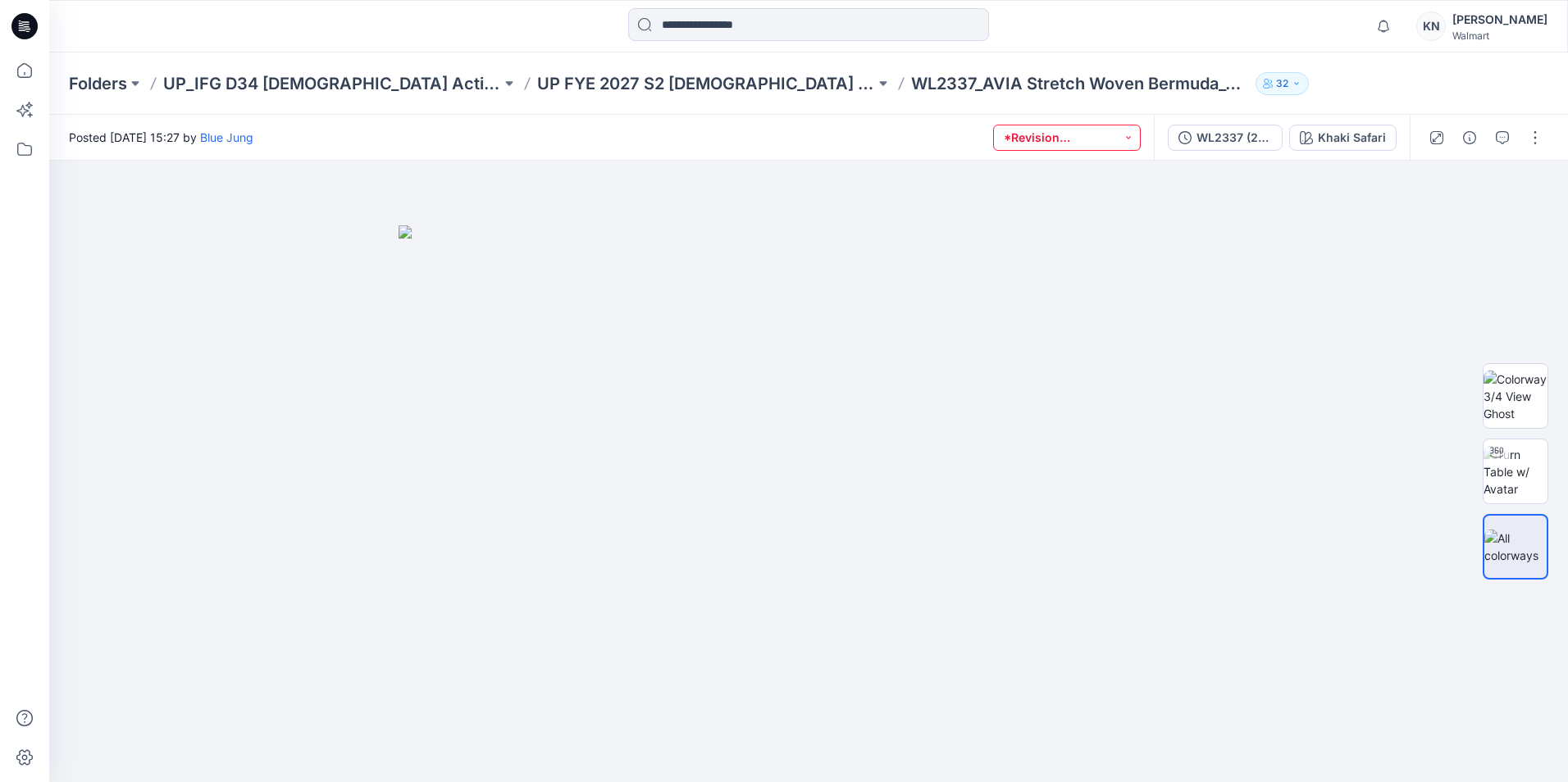
click at [1068, 132] on button "*Revision Requested" at bounding box center [1067, 138] width 148 height 26
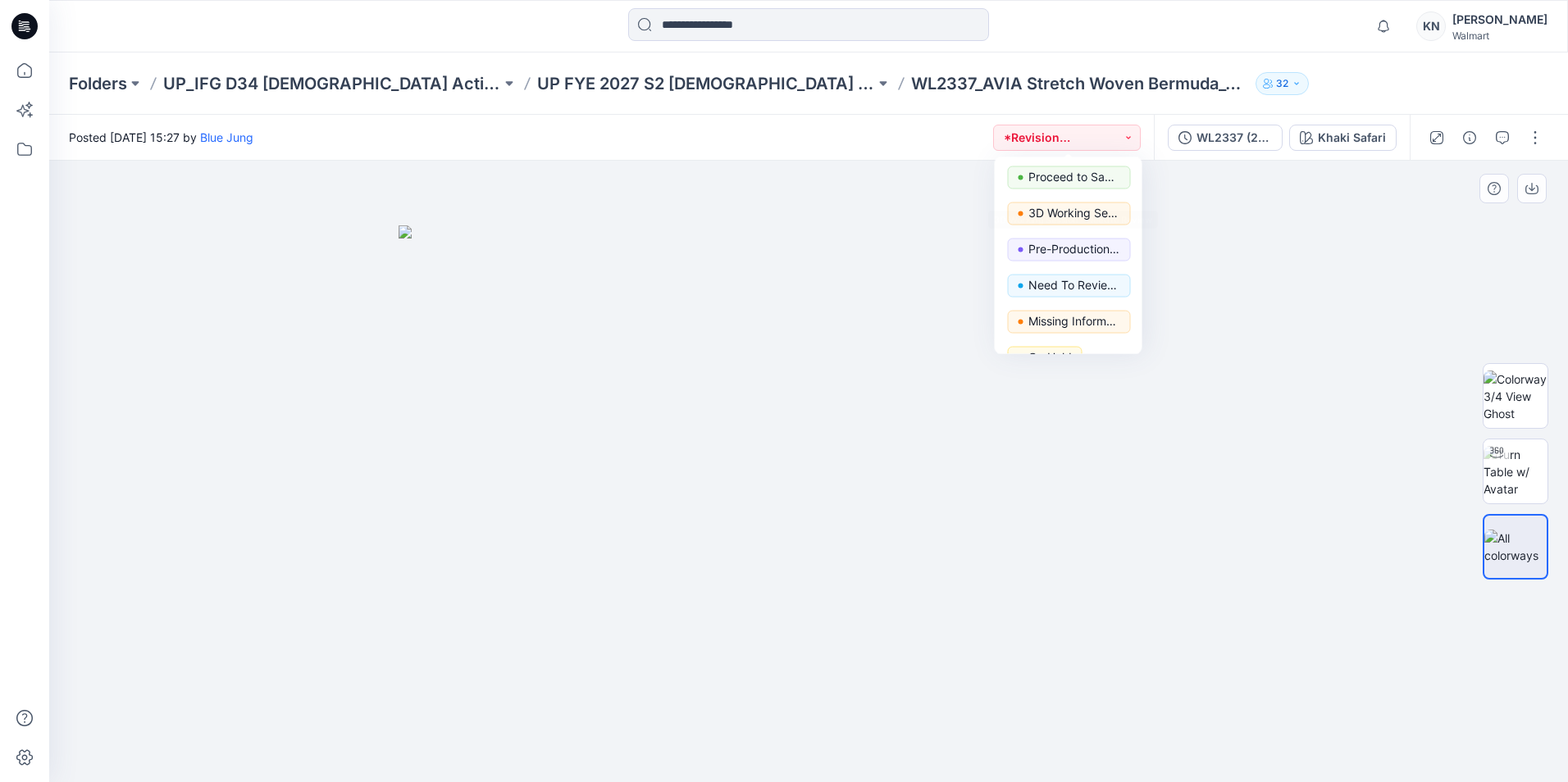
scroll to position [164, 0]
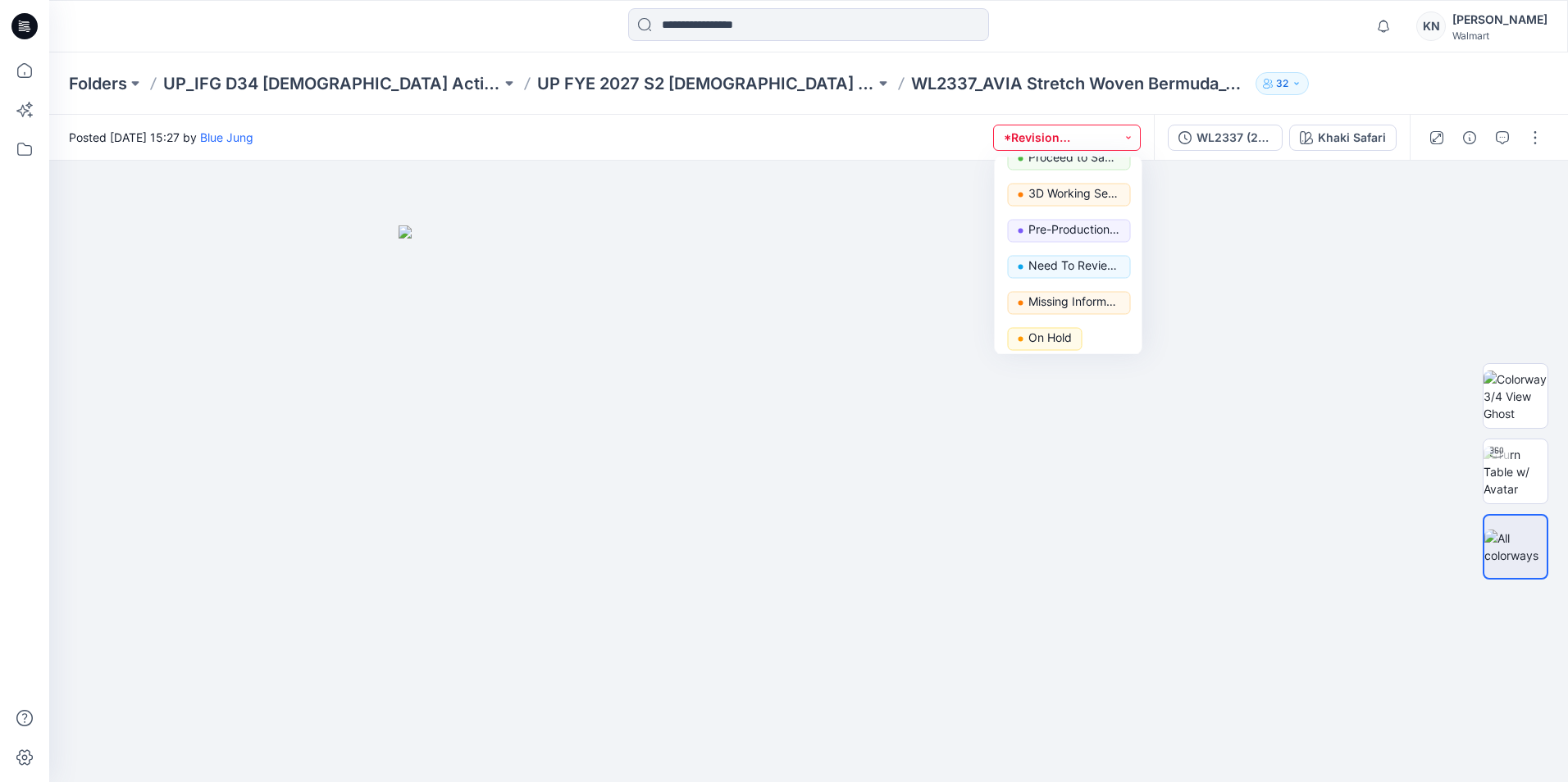
click at [1100, 135] on button "*Revision Requested" at bounding box center [1067, 138] width 148 height 26
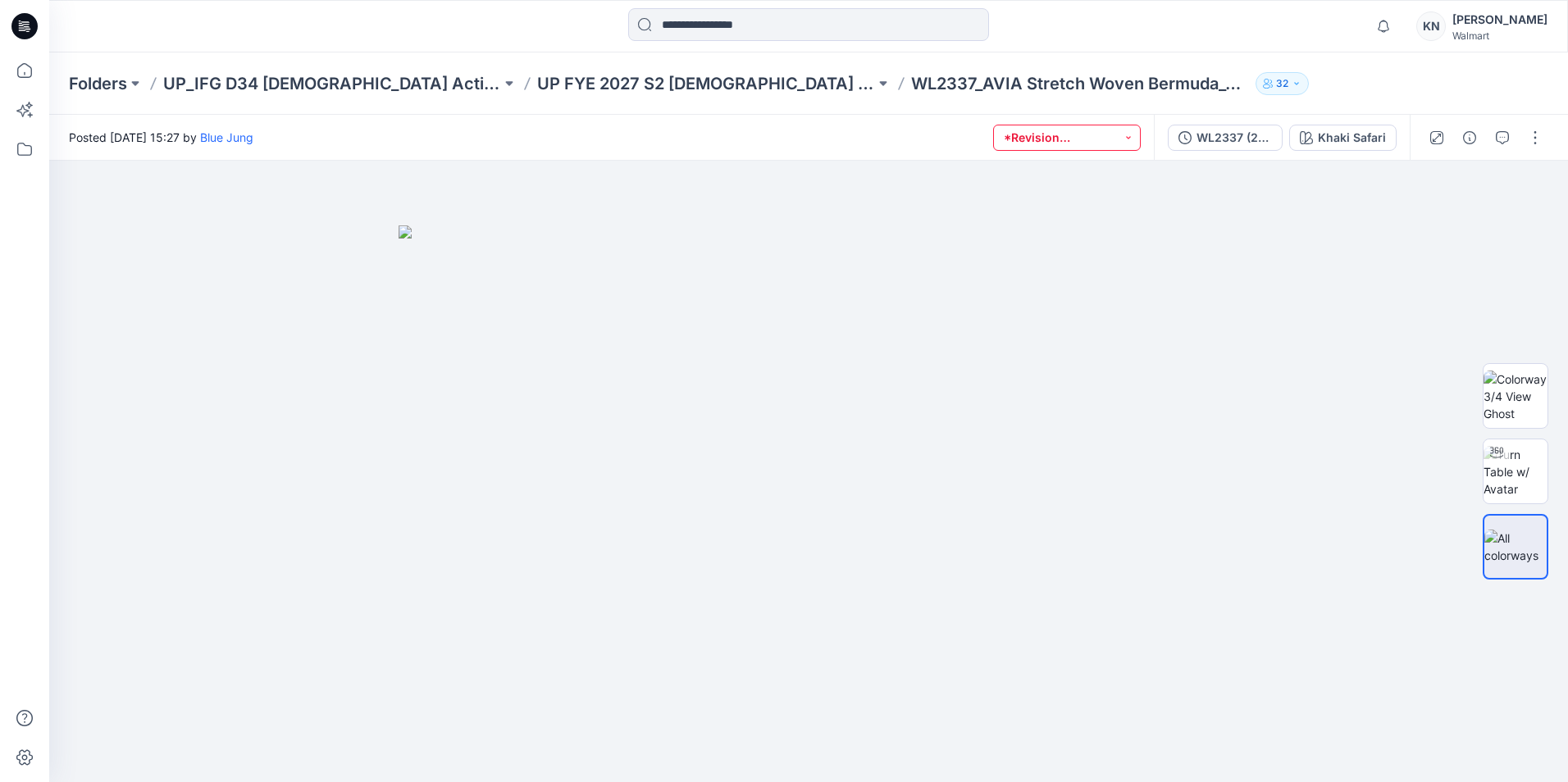
click at [1100, 135] on button "*Revision Requested" at bounding box center [1067, 138] width 148 height 26
click at [1070, 217] on p "*Revision Requested" at bounding box center [1074, 214] width 92 height 21
click at [1504, 131] on button "button" at bounding box center [1503, 138] width 26 height 26
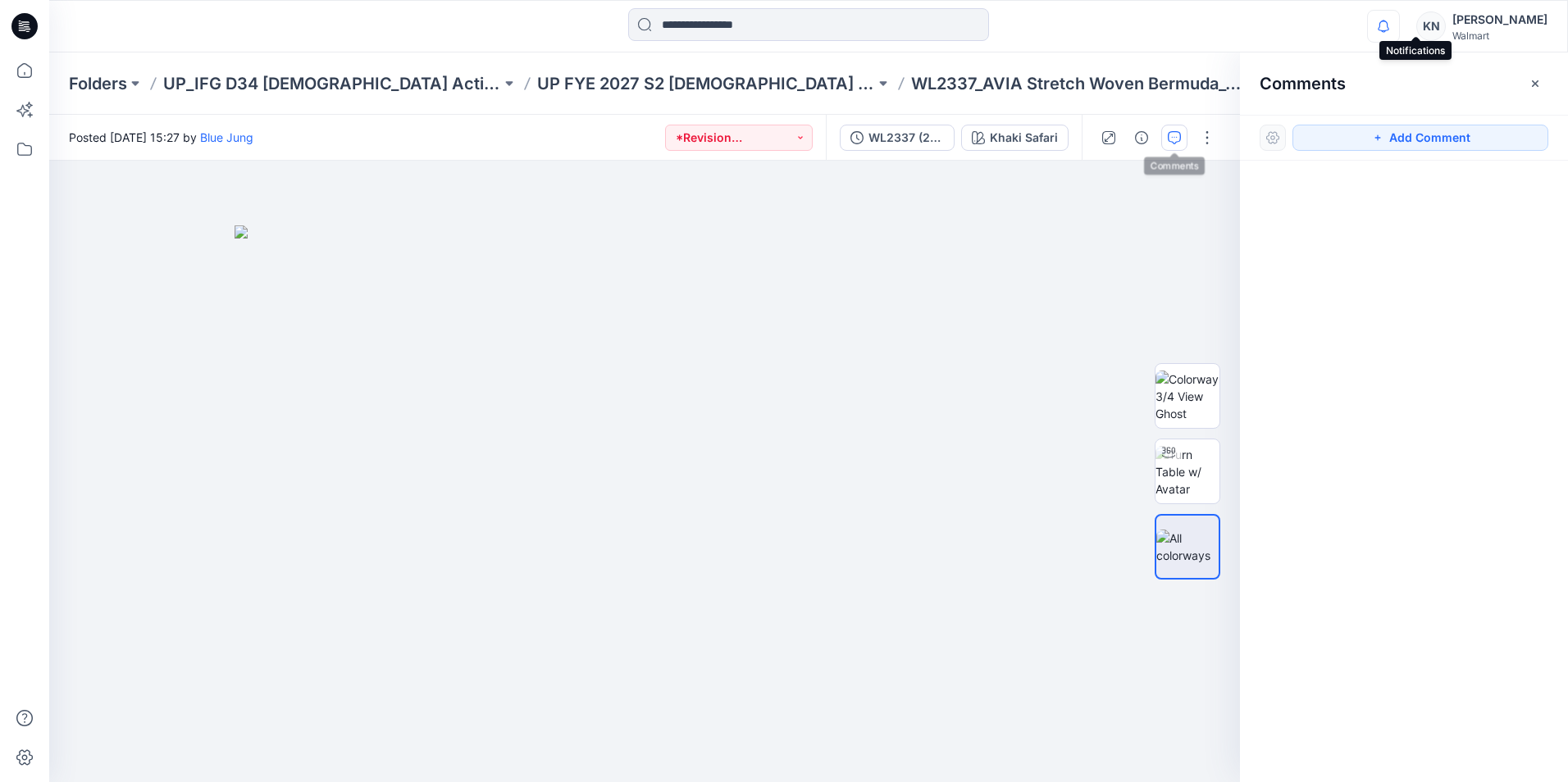
click at [1399, 23] on icon "button" at bounding box center [1384, 26] width 31 height 33
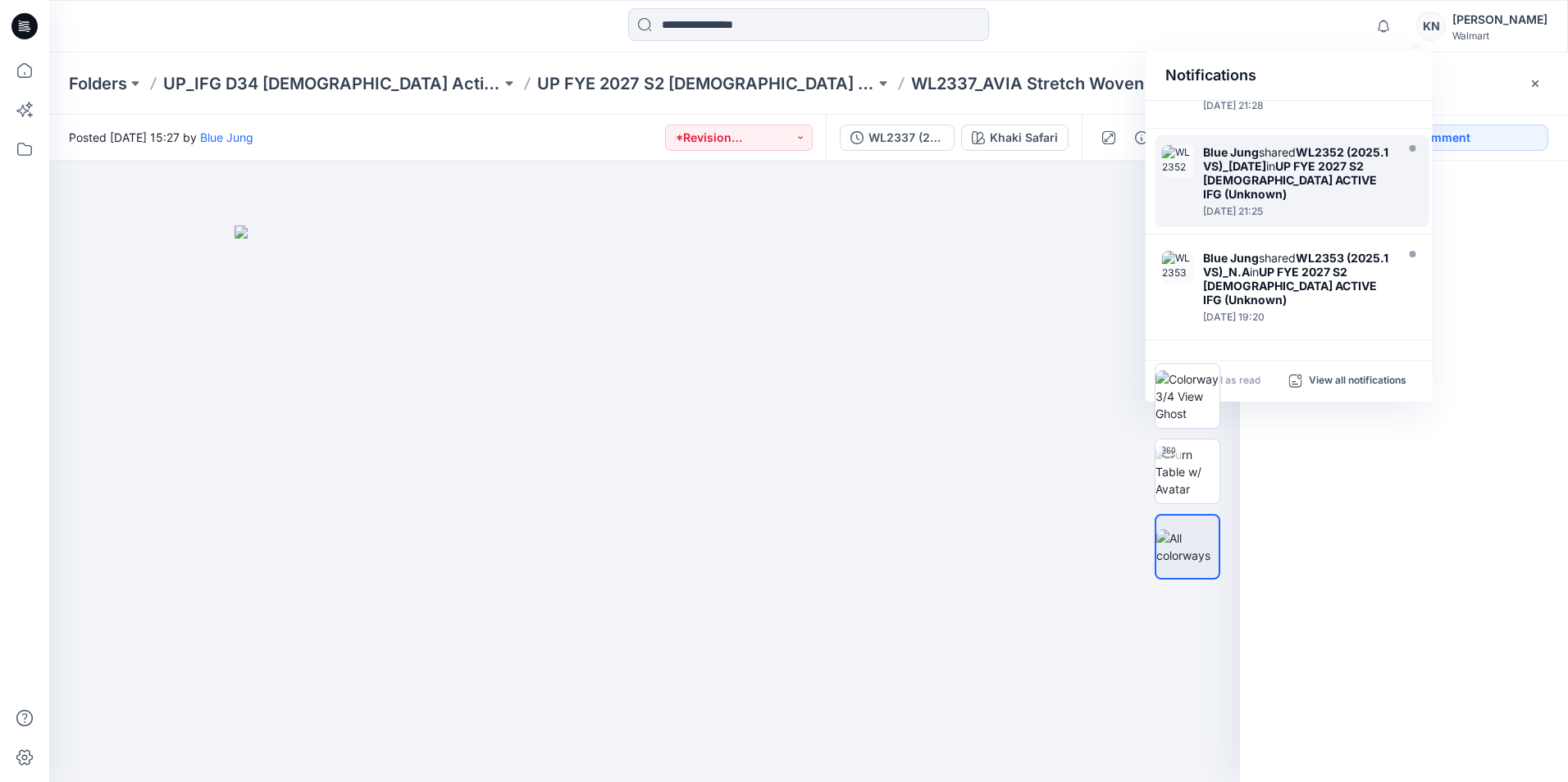
click at [1264, 165] on strong "WL2352 (2025.1 VS)_[DATE]" at bounding box center [1296, 160] width 185 height 28
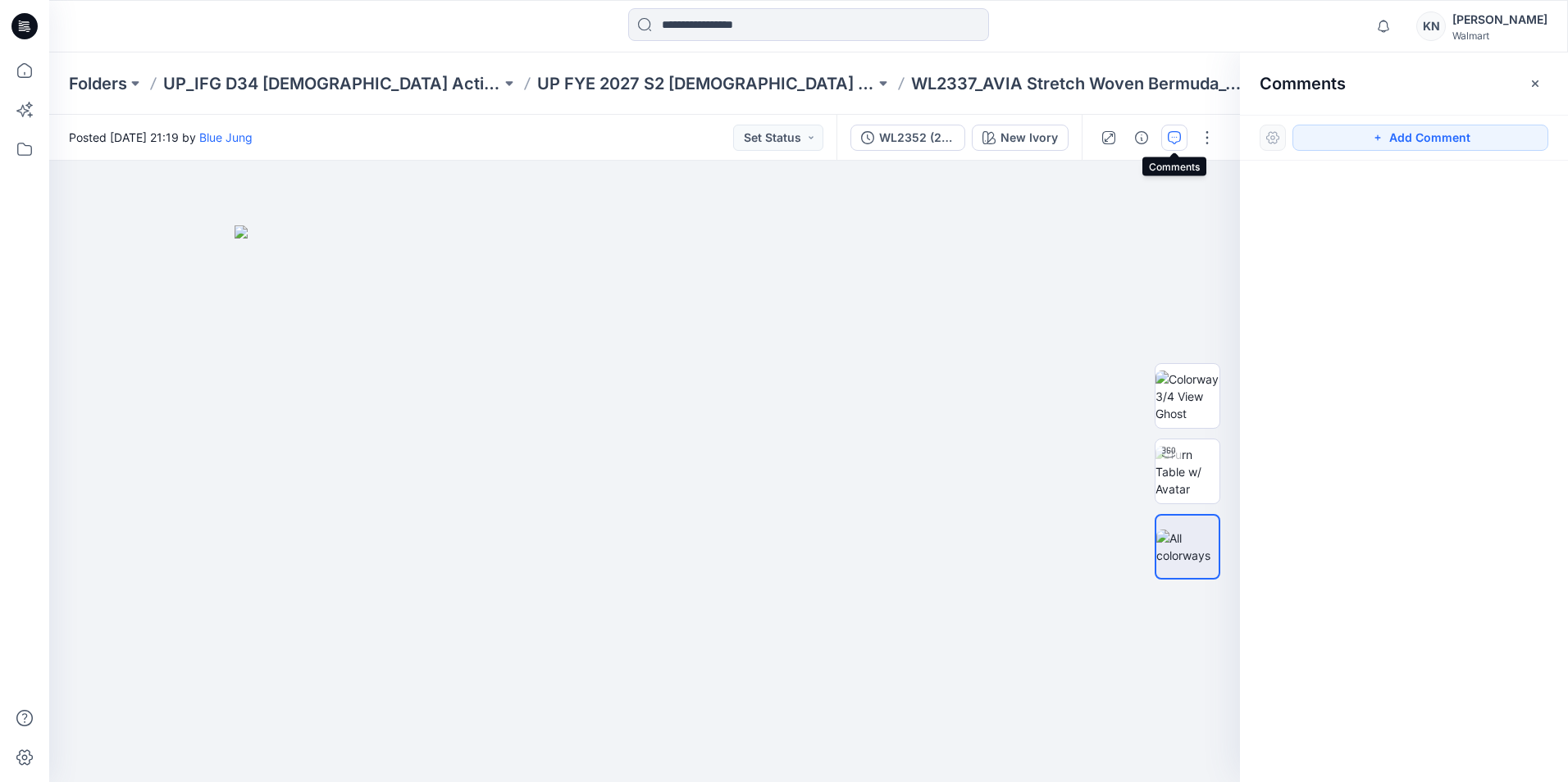
click at [1169, 130] on button "button" at bounding box center [1174, 138] width 26 height 26
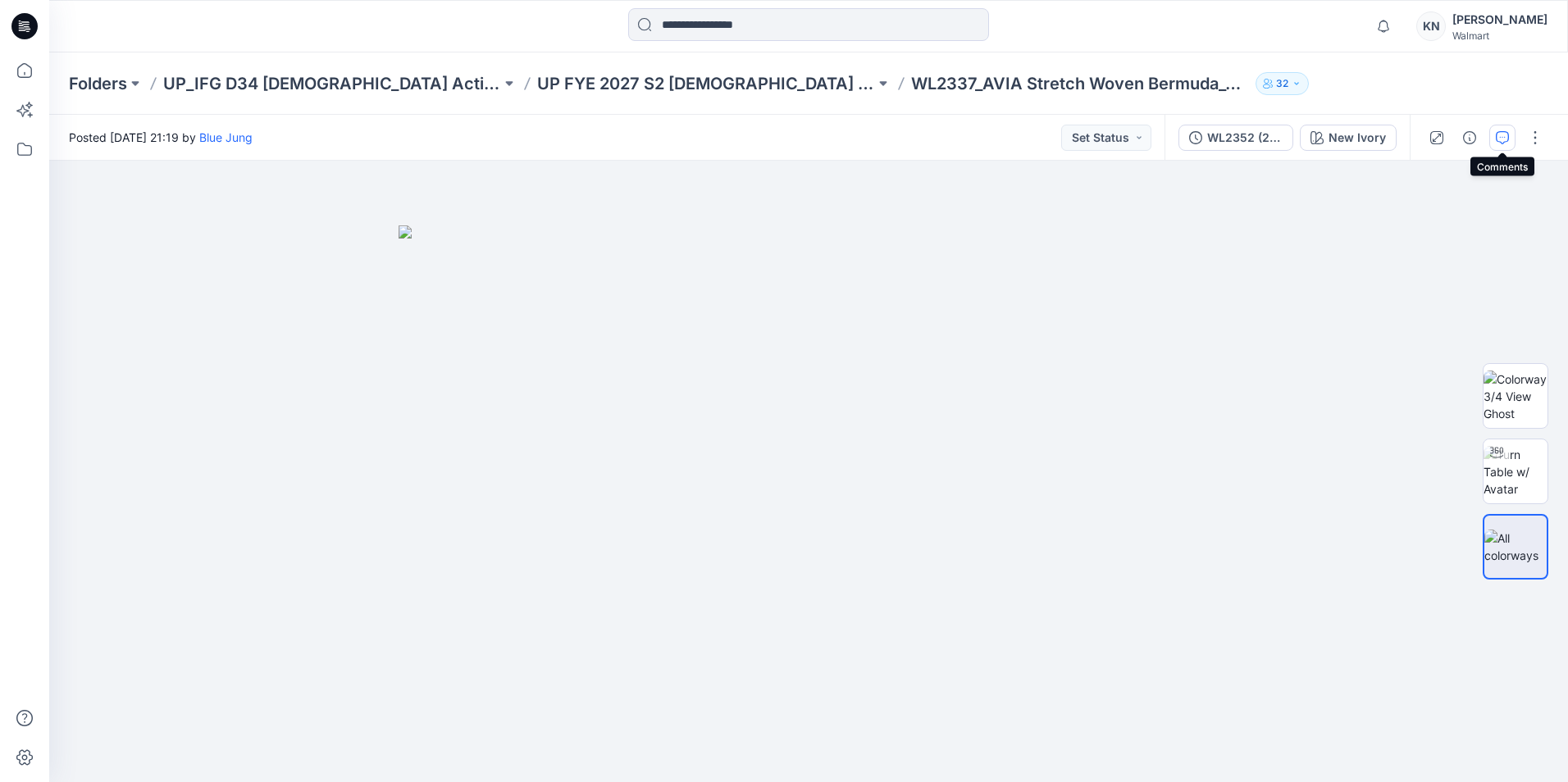
click at [1505, 137] on icon "button" at bounding box center [1503, 138] width 13 height 13
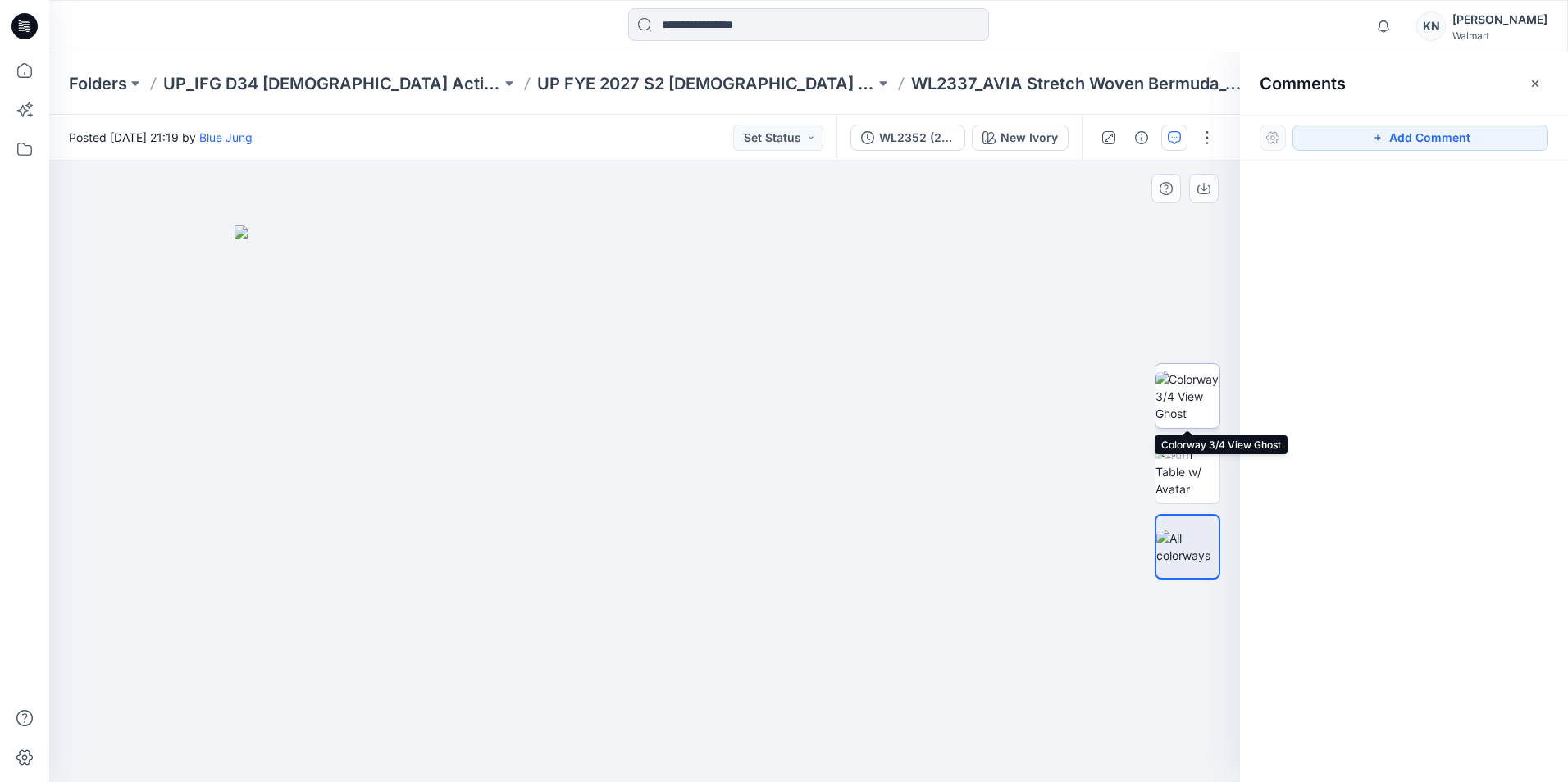
click at [1185, 391] on img at bounding box center [1187, 396] width 64 height 51
